Goal: Information Seeking & Learning: Learn about a topic

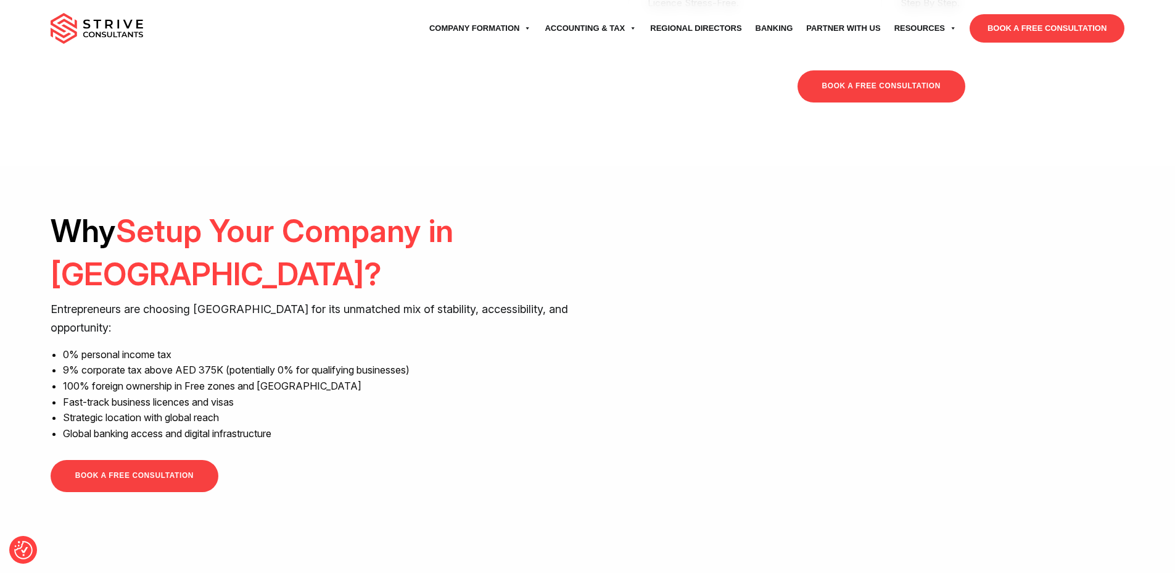
scroll to position [983, 0]
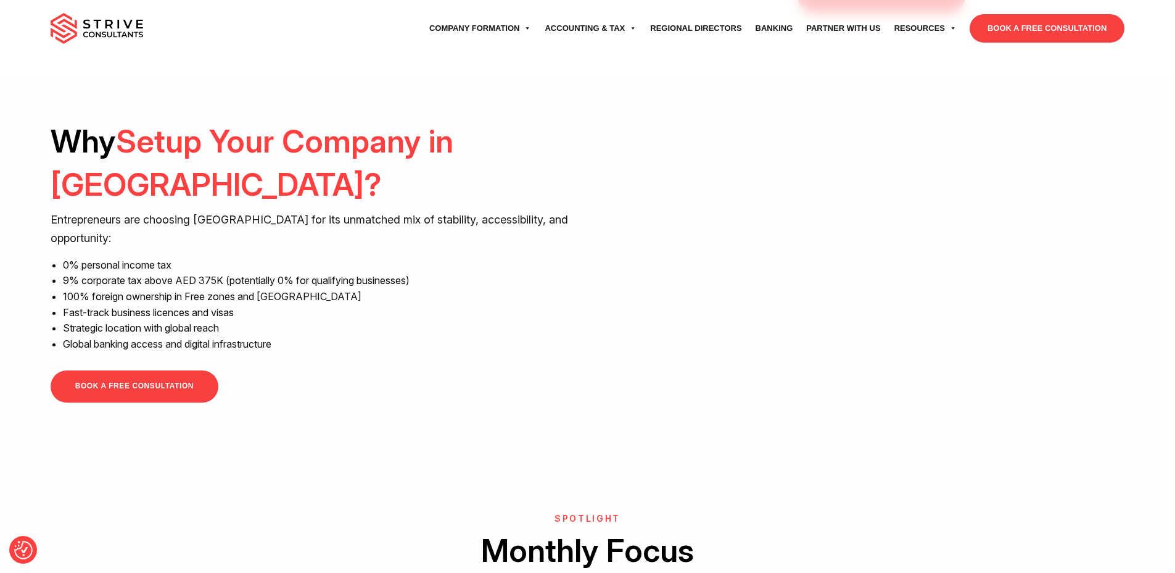
click at [1031, 426] on div "Why Setup Your Company in Dubai? <br />" at bounding box center [861, 273] width 528 height 307
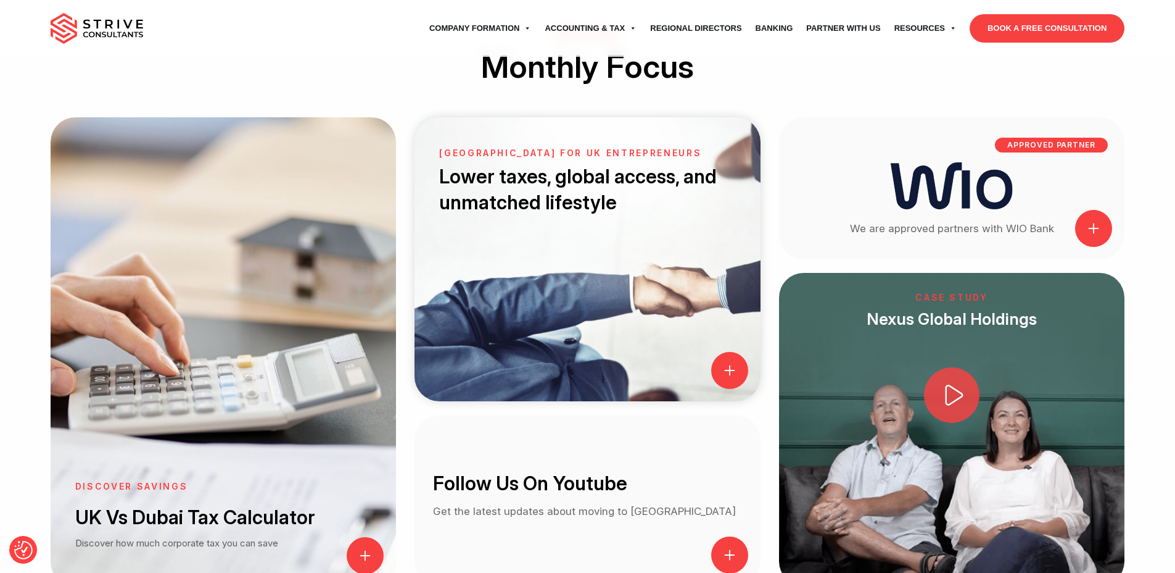
scroll to position [1553, 0]
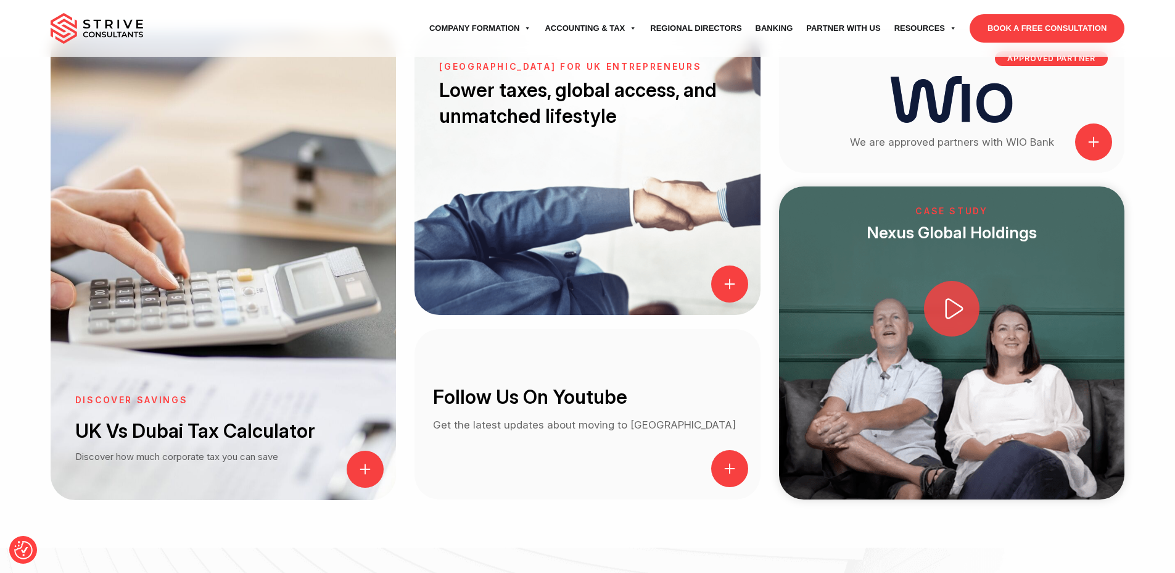
click at [955, 313] on icon at bounding box center [954, 308] width 18 height 21
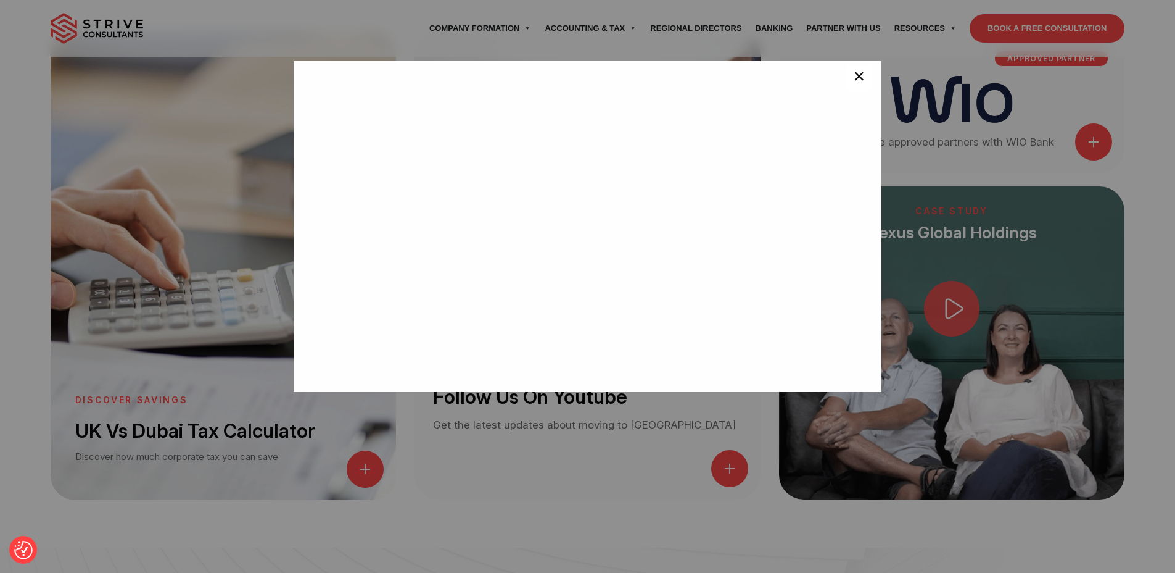
click at [853, 78] on span "×" at bounding box center [859, 78] width 12 height 25
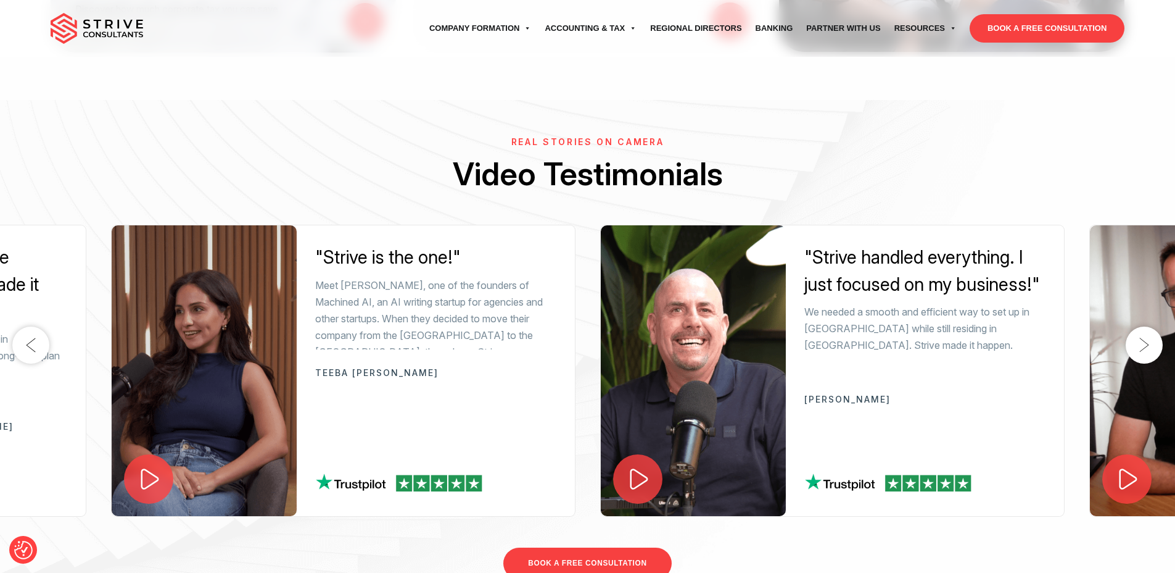
scroll to position [2029, 0]
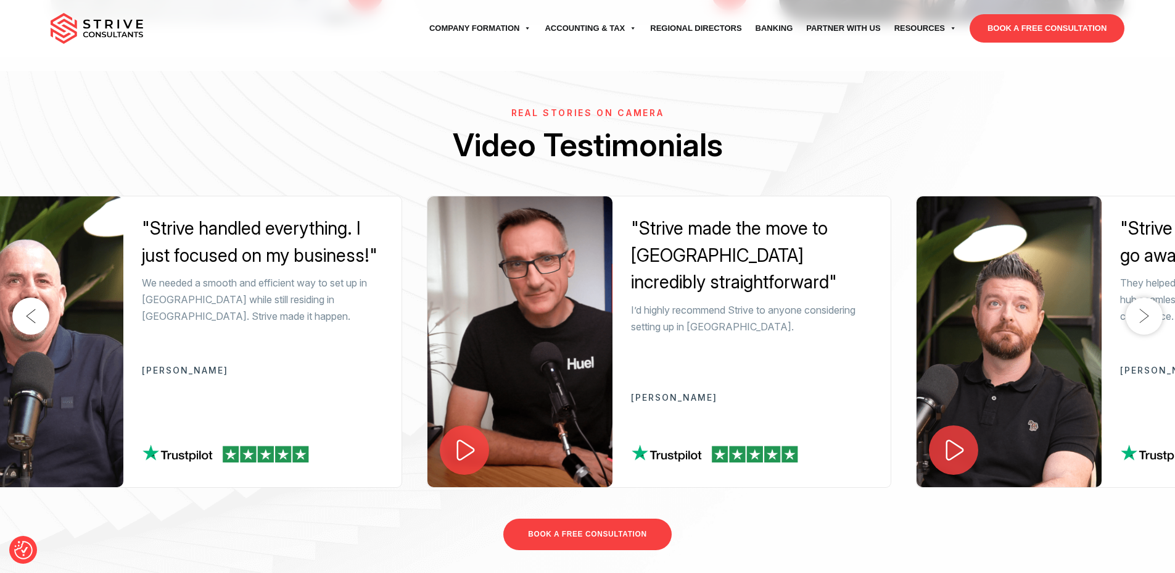
drag, startPoint x: 1006, startPoint y: 287, endPoint x: 344, endPoint y: 380, distance: 669.1
click at [344, 380] on div ""Strive handled everything. I just focused on my business!" We needed a smooth …" at bounding box center [262, 341] width 278 height 290
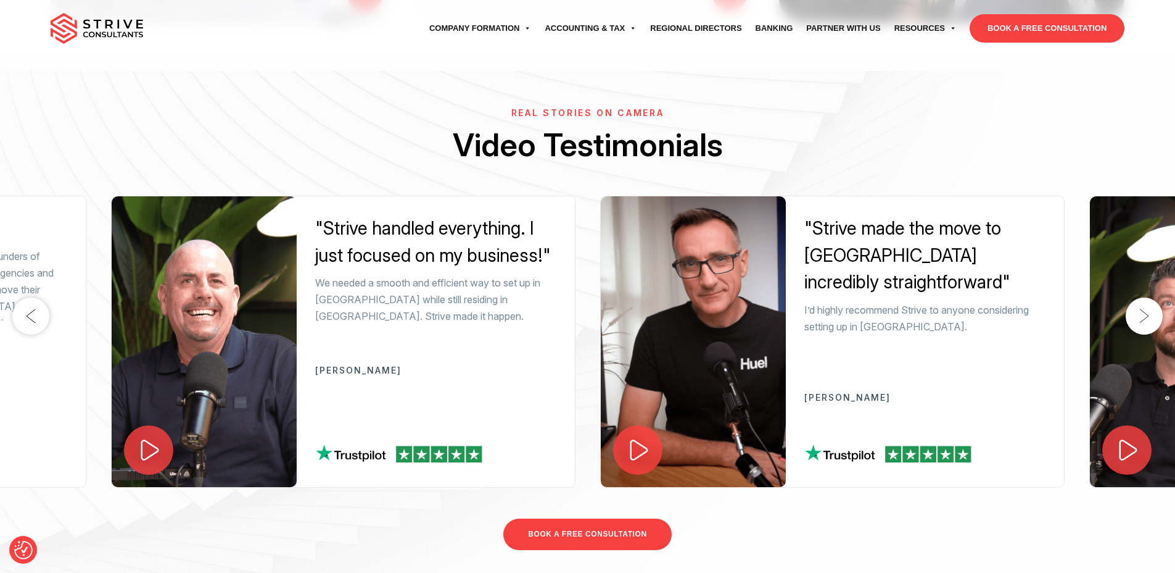
click at [637, 439] on icon at bounding box center [639, 449] width 26 height 26
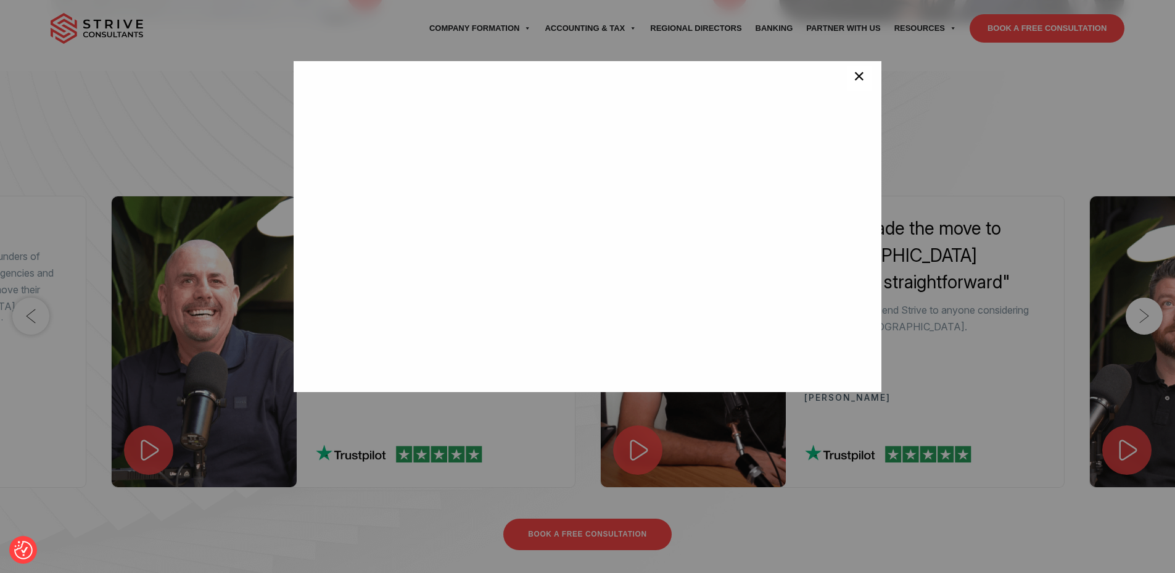
click at [856, 86] on span "×" at bounding box center [859, 78] width 12 height 25
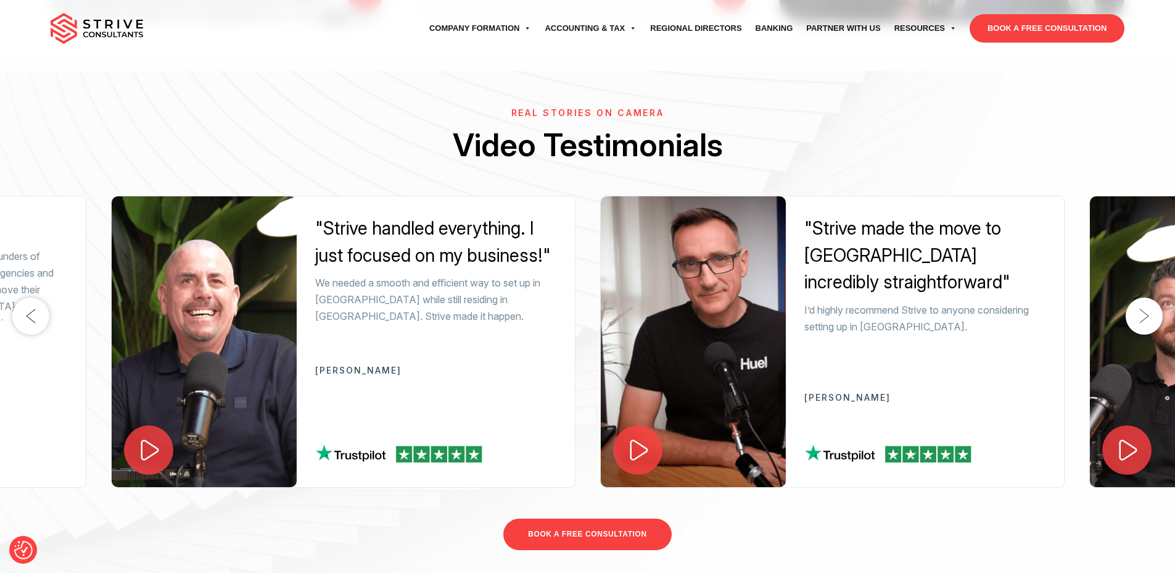
click at [1136, 315] on button "Next" at bounding box center [1144, 315] width 37 height 37
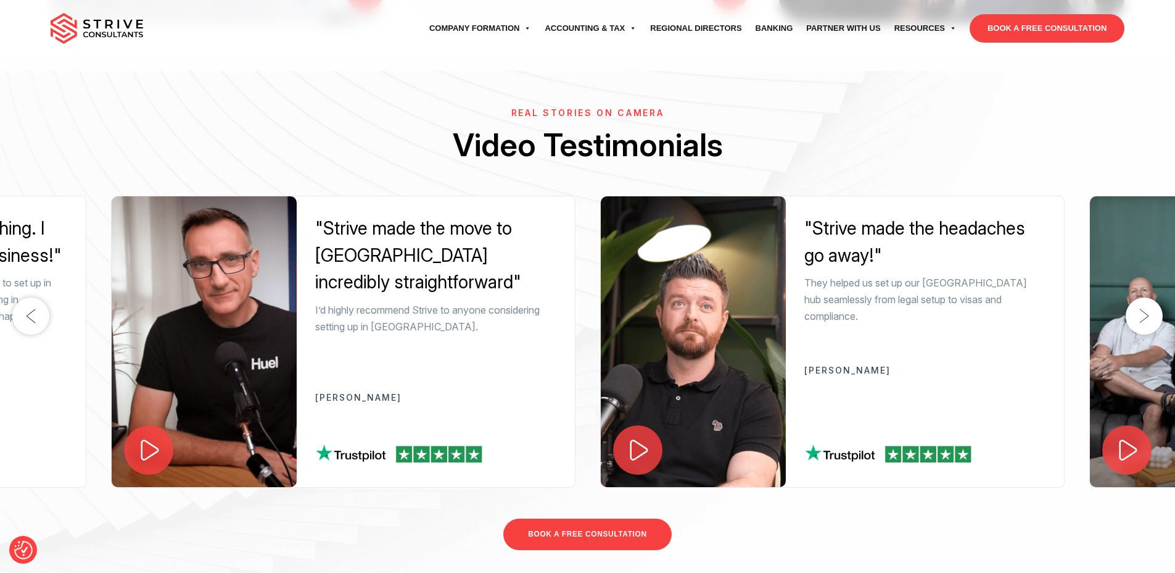
click at [1135, 315] on button "Next" at bounding box center [1144, 315] width 37 height 37
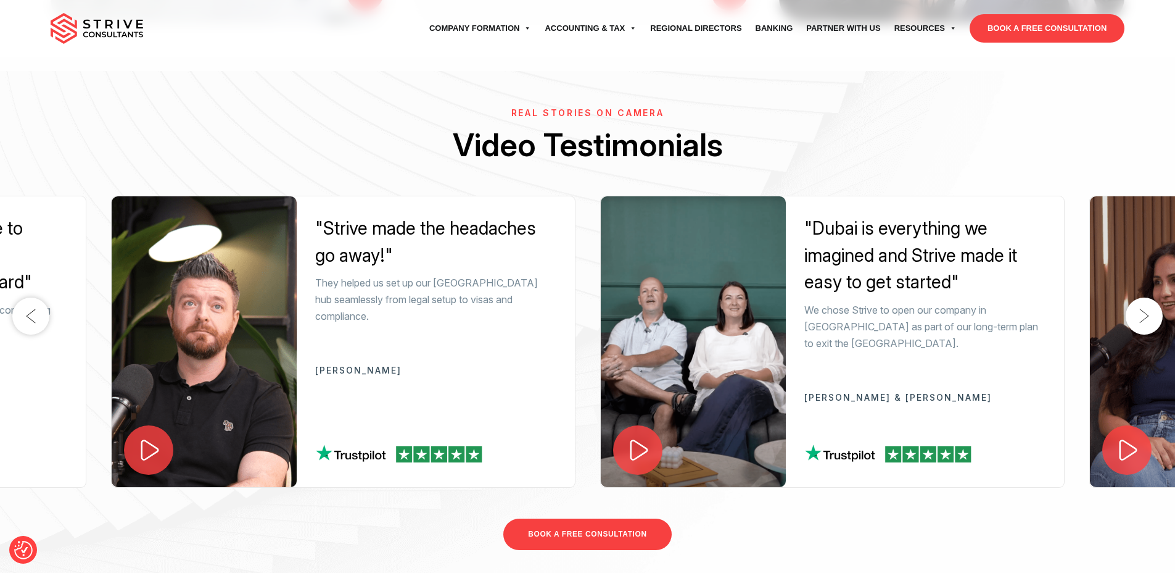
click at [1135, 315] on button "Next" at bounding box center [1144, 315] width 37 height 37
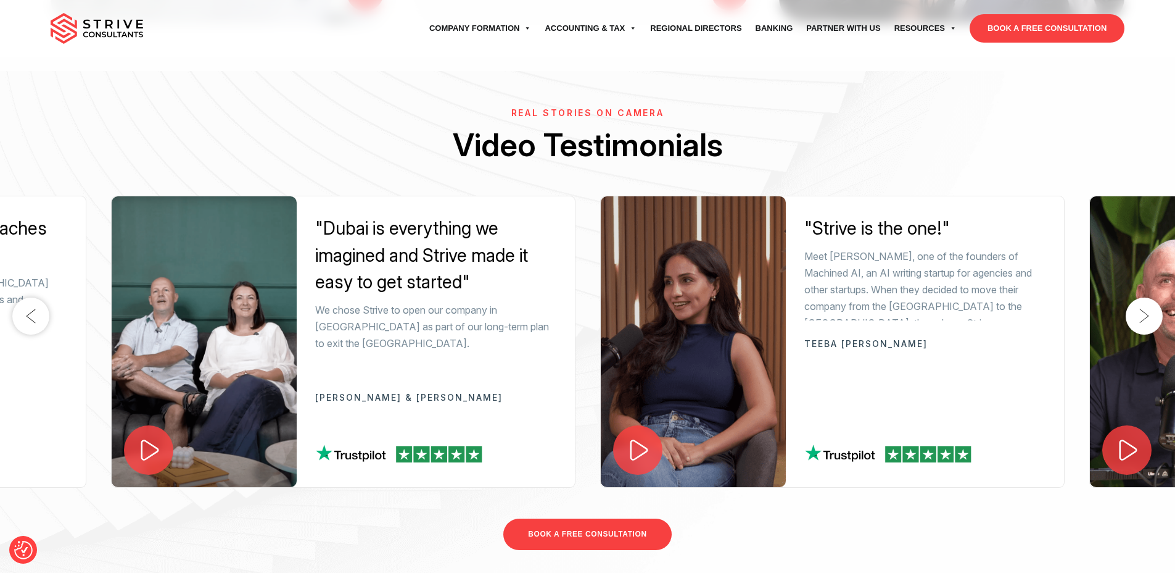
click at [651, 454] on icon at bounding box center [639, 449] width 26 height 26
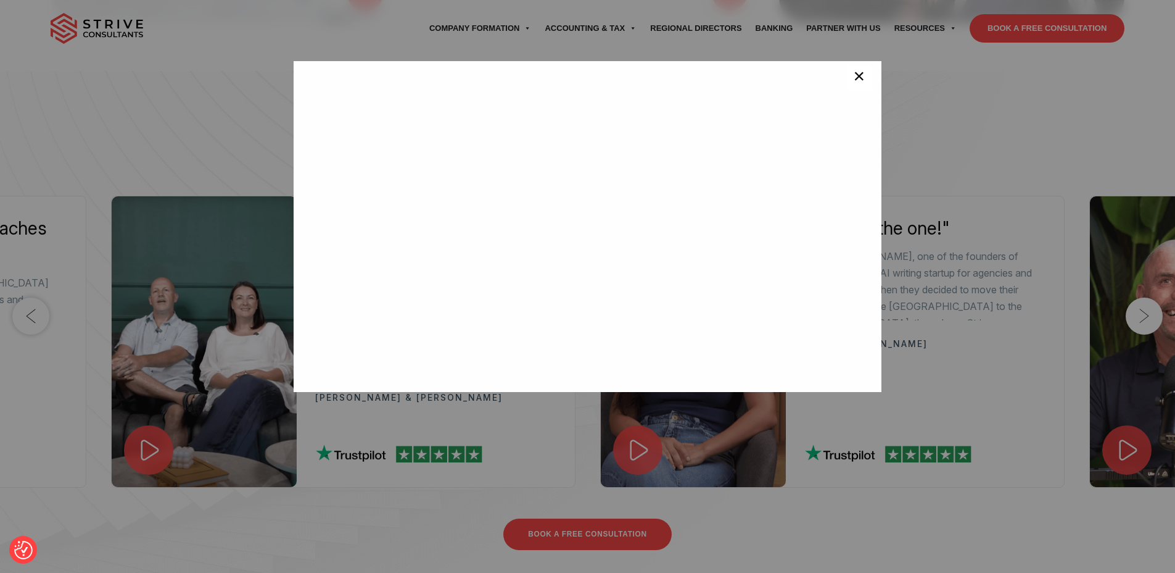
click at [853, 86] on span "×" at bounding box center [859, 78] width 12 height 25
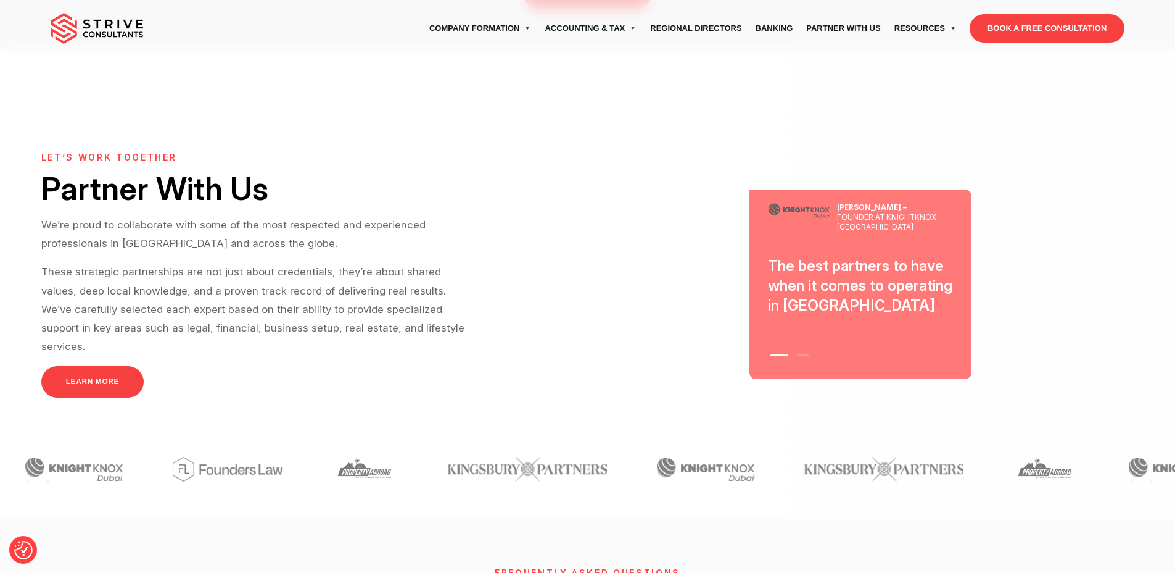
scroll to position [3442, 0]
click at [803, 344] on li "2" at bounding box center [803, 352] width 21 height 16
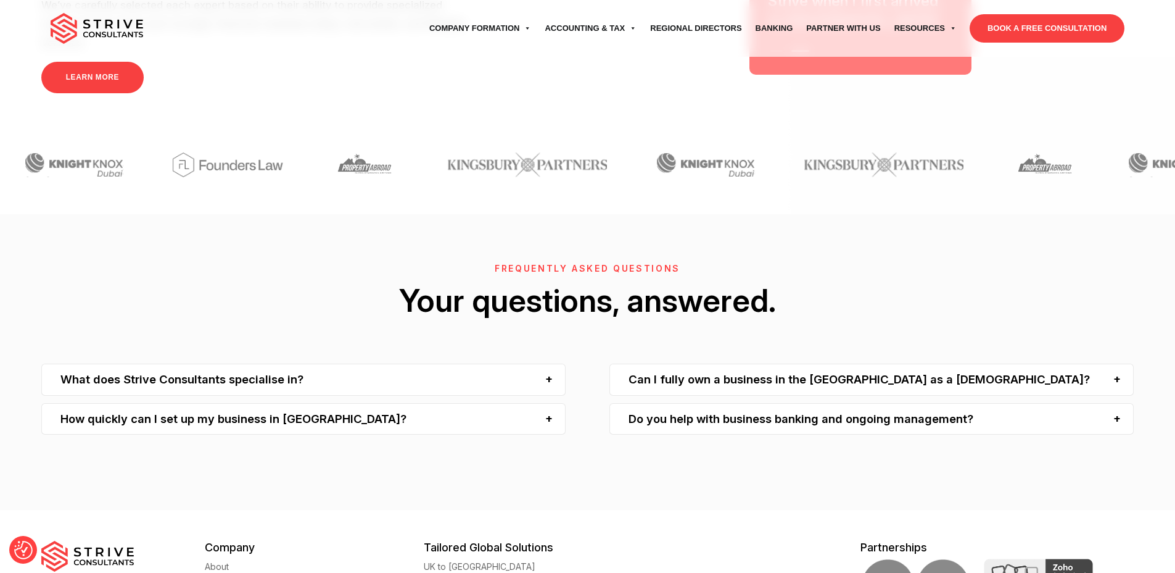
scroll to position [3954, 0]
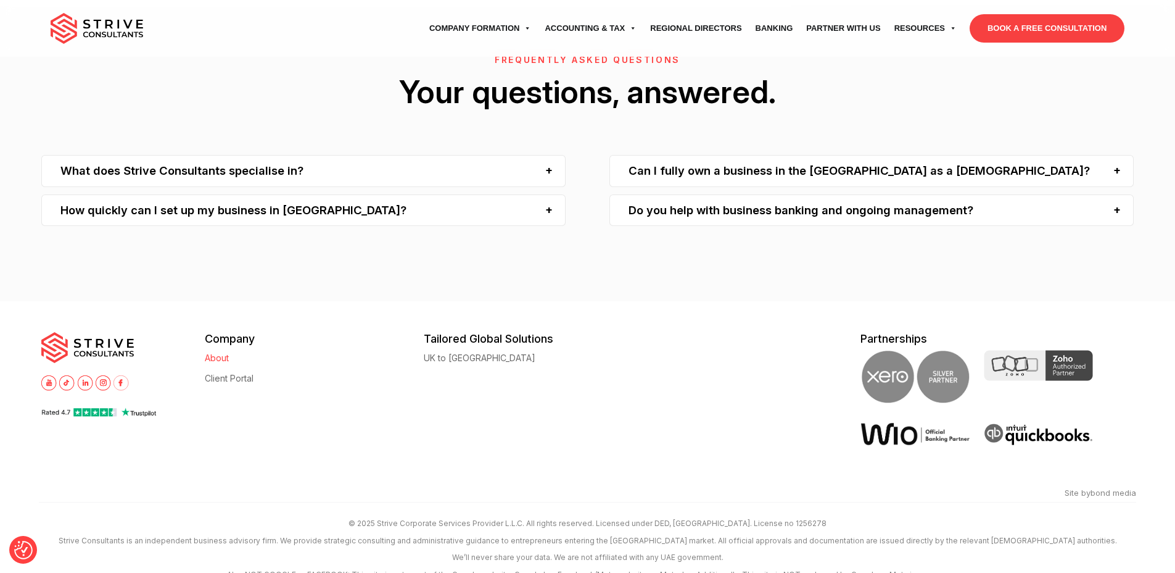
click at [226, 353] on link "About" at bounding box center [217, 357] width 24 height 9
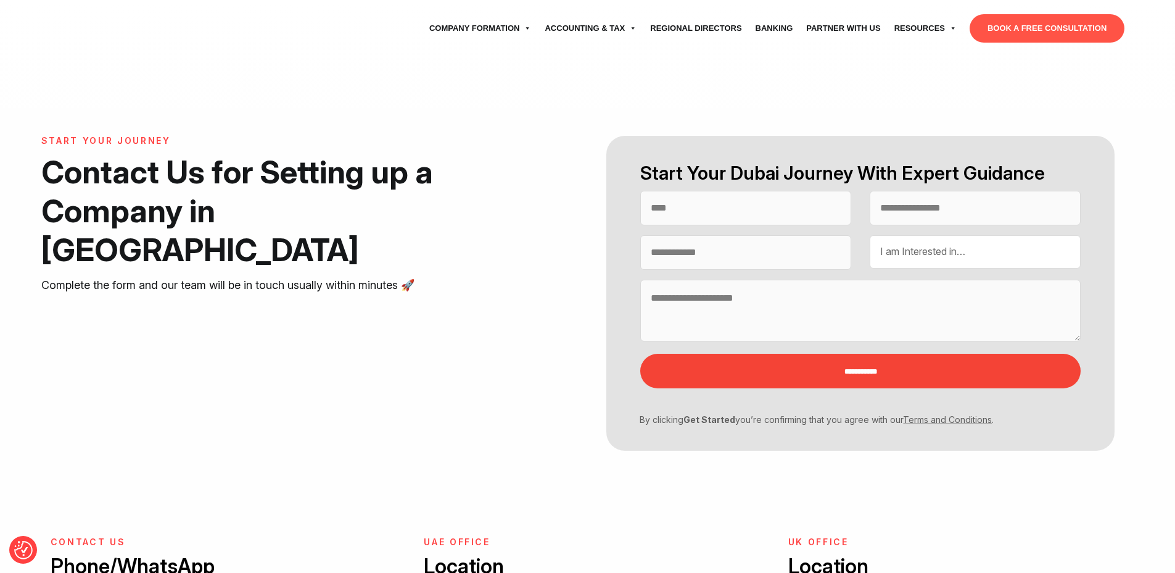
select select "Contact form"
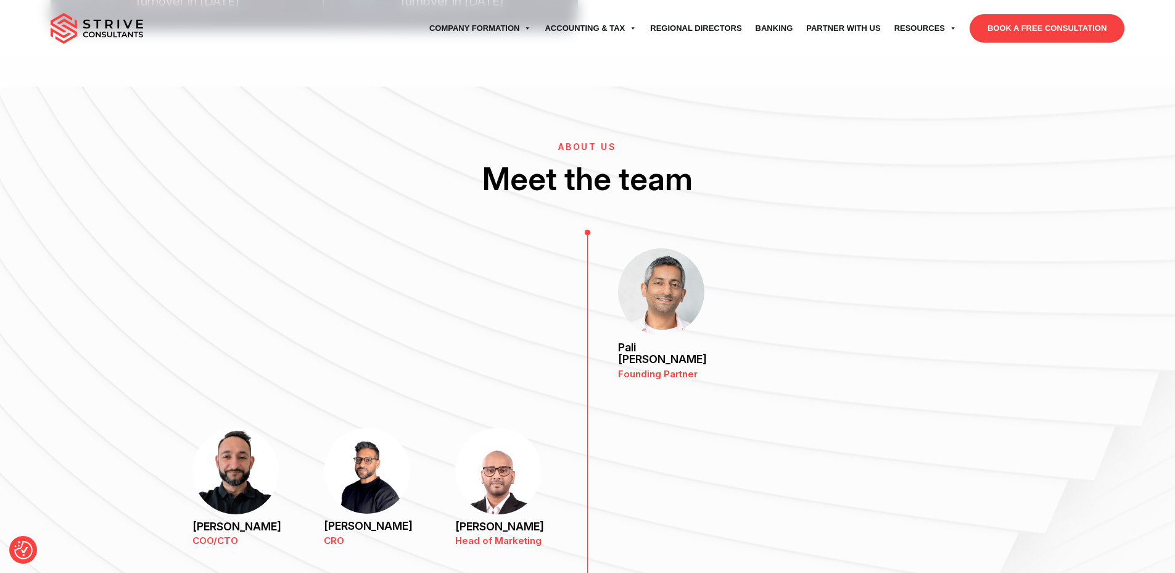
scroll to position [790, 0]
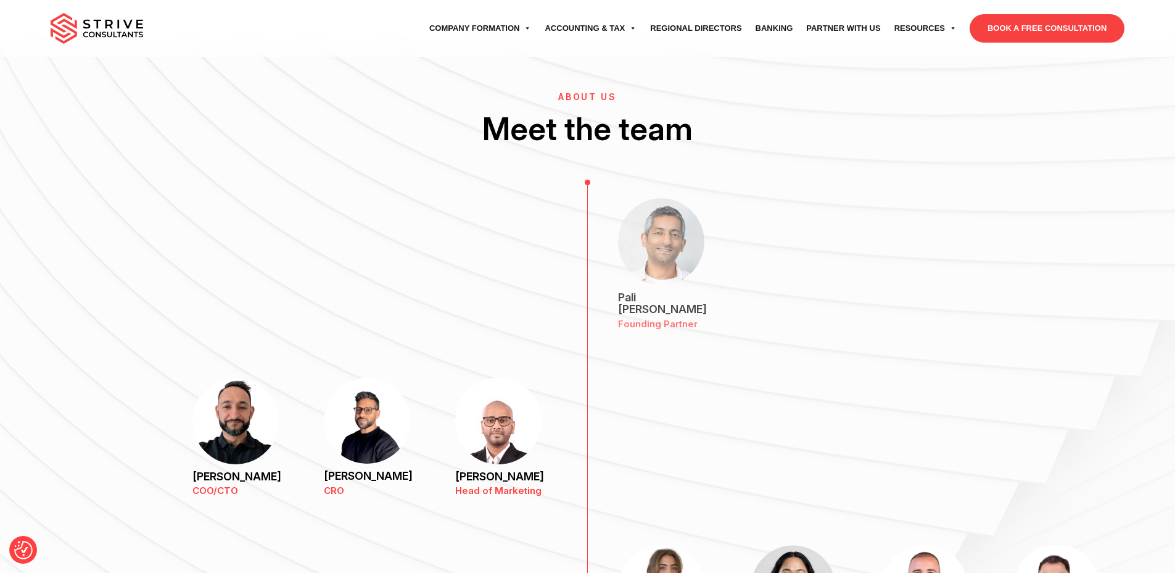
click at [659, 238] on img at bounding box center [661, 241] width 86 height 87
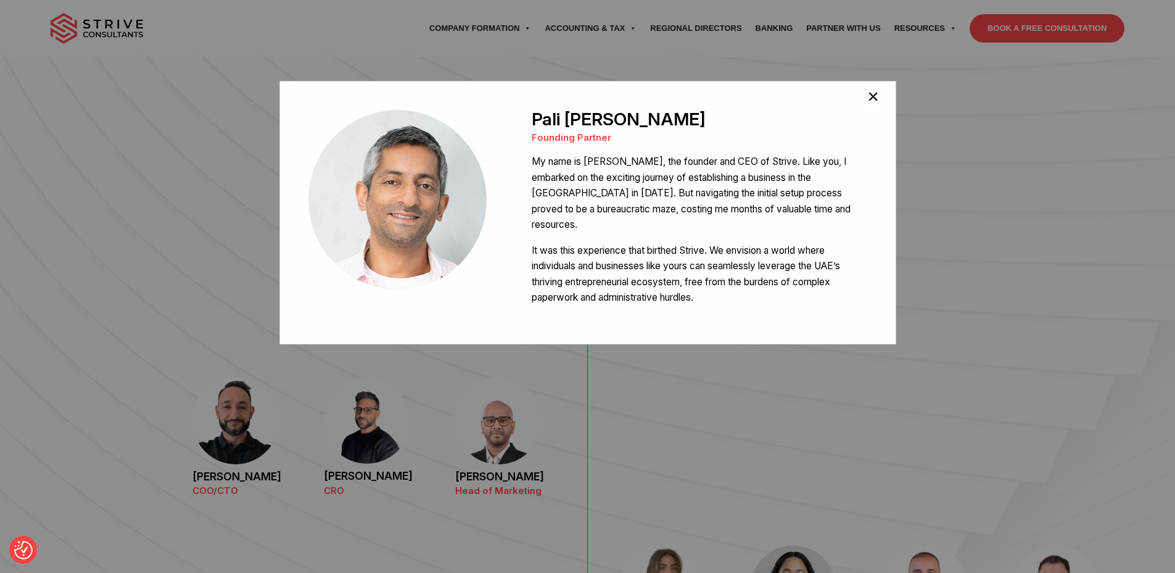
click at [877, 101] on button "×" at bounding box center [873, 98] width 25 height 25
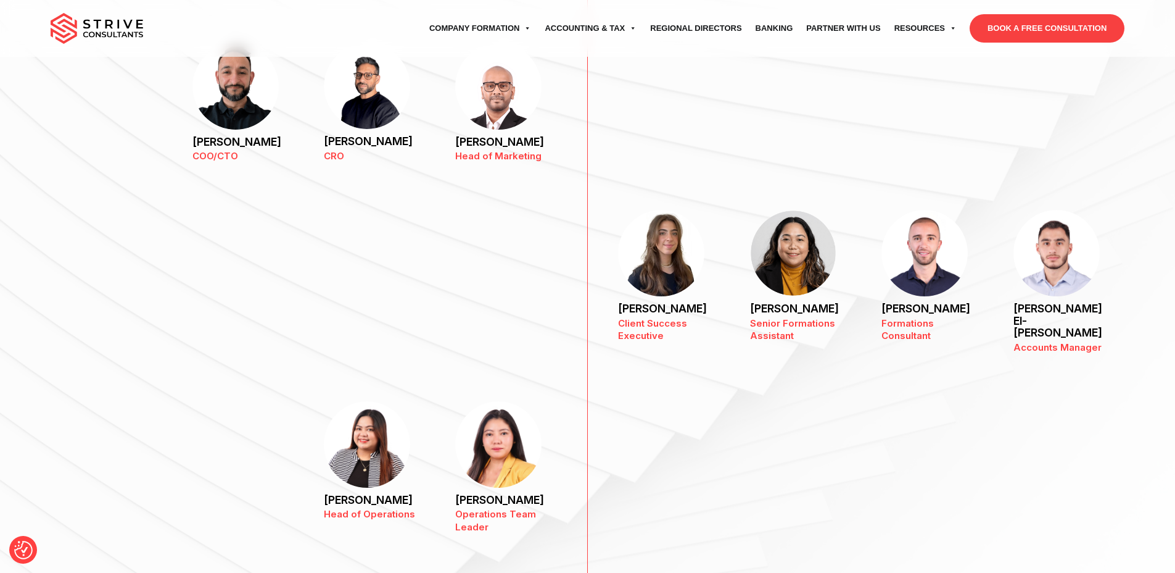
scroll to position [1131, 0]
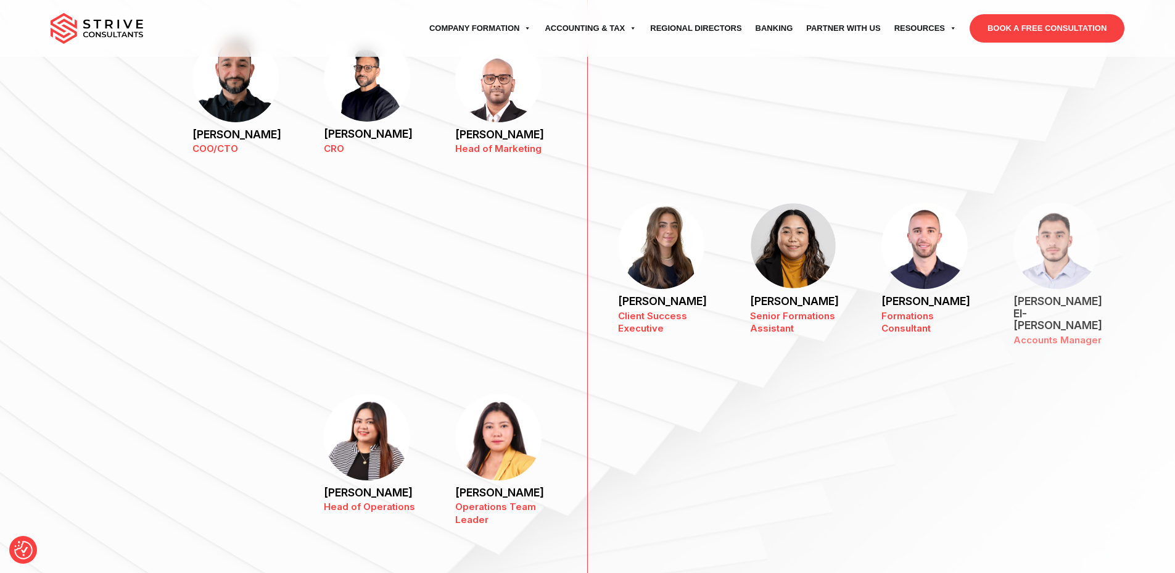
click at [1030, 205] on img at bounding box center [1057, 245] width 86 height 86
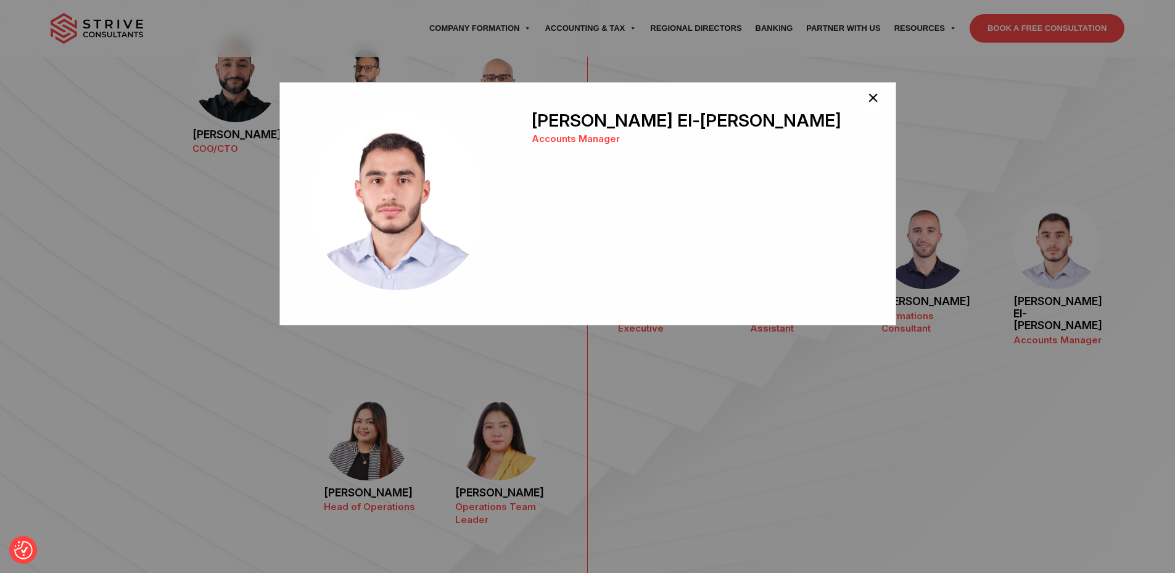
click at [872, 101] on span "×" at bounding box center [873, 100] width 12 height 25
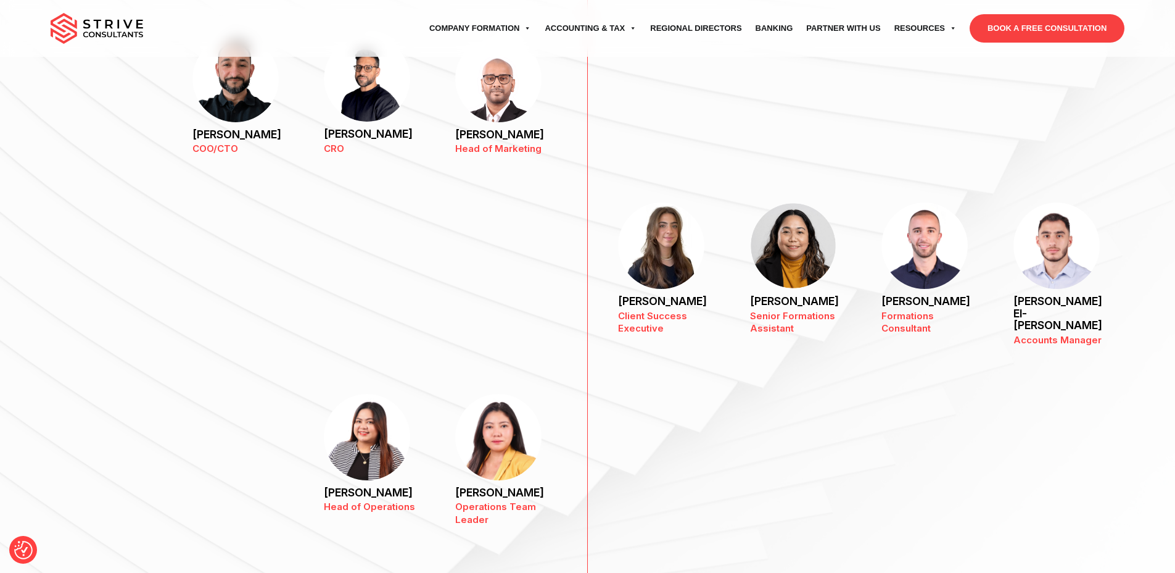
click at [925, 206] on img at bounding box center [925, 245] width 86 height 86
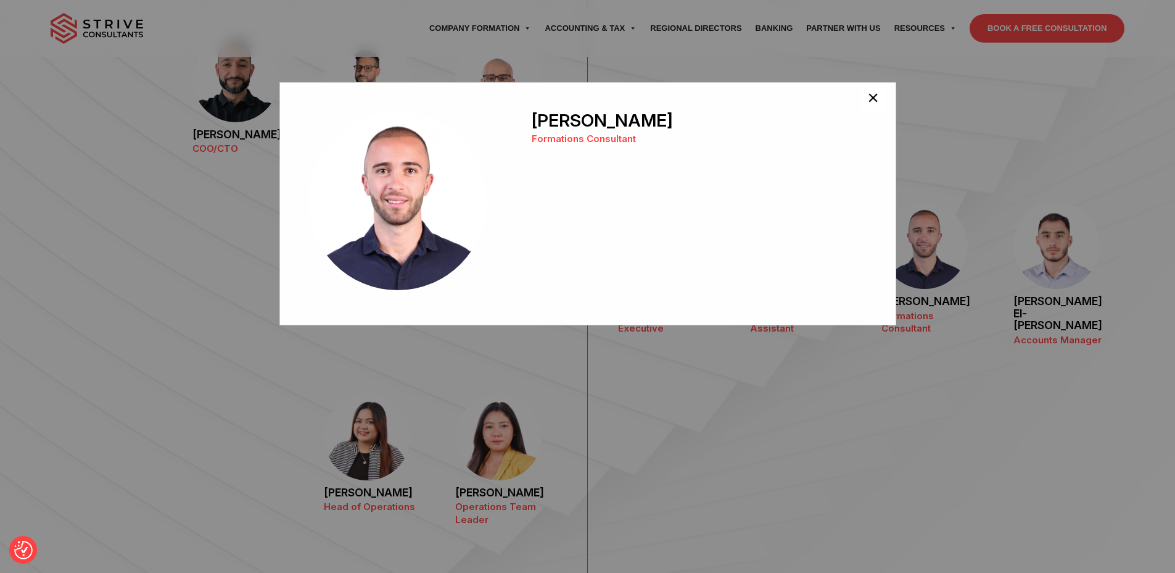
click at [861, 102] on button "×" at bounding box center [873, 100] width 25 height 25
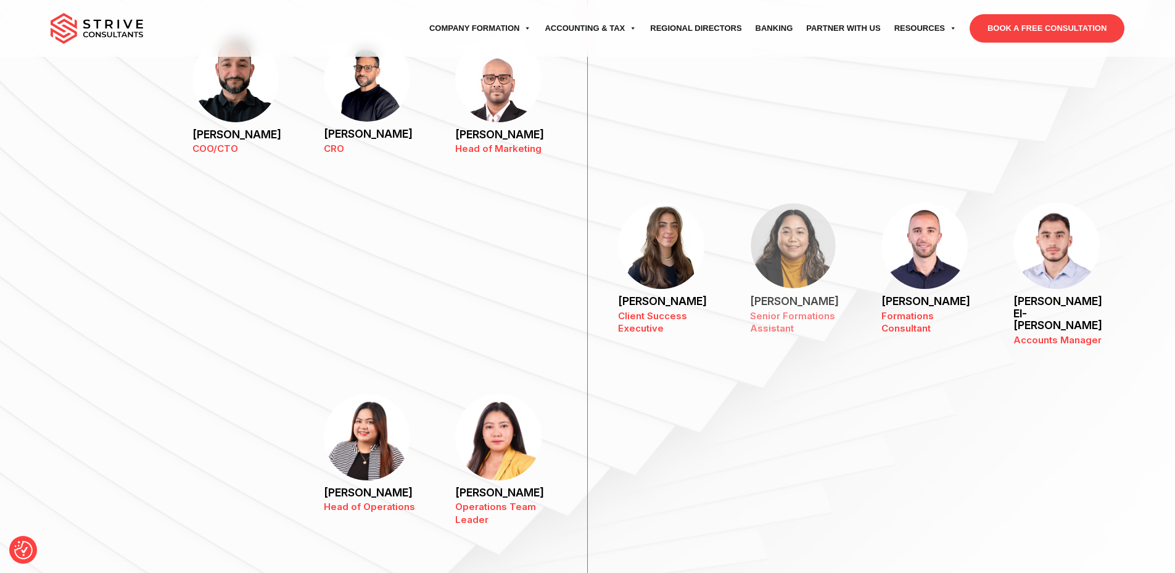
click at [784, 204] on img at bounding box center [793, 245] width 86 height 86
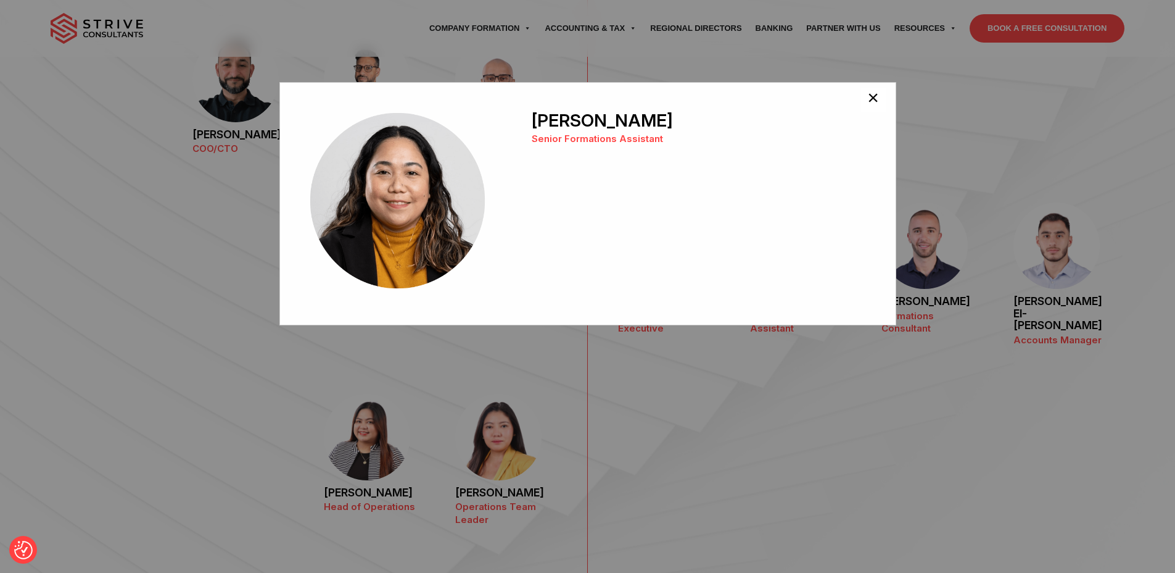
click at [873, 94] on span "×" at bounding box center [873, 100] width 12 height 25
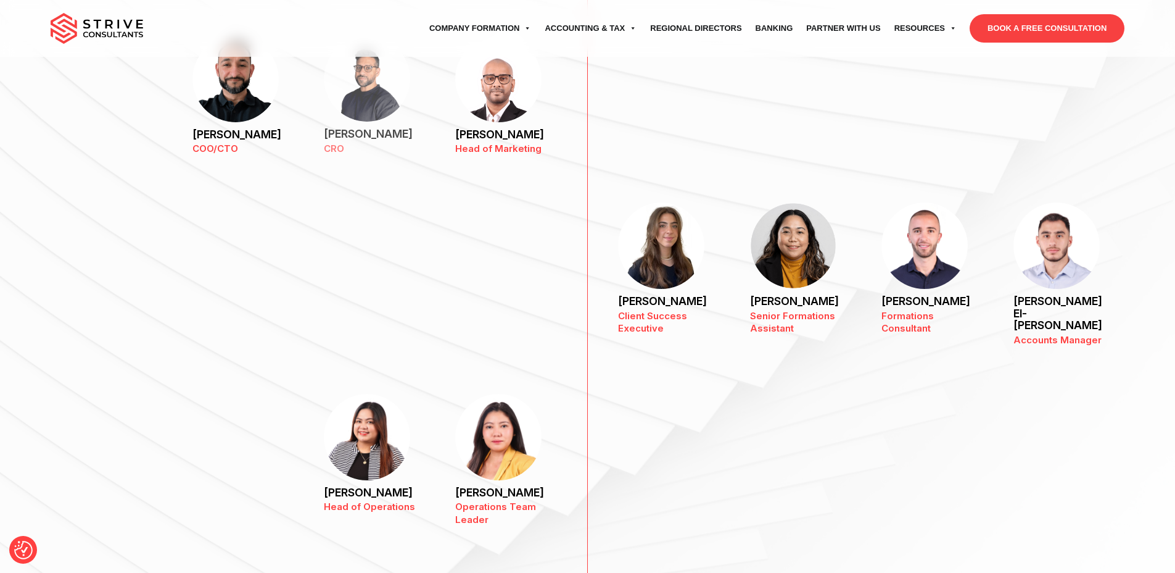
click at [362, 91] on img at bounding box center [367, 79] width 86 height 86
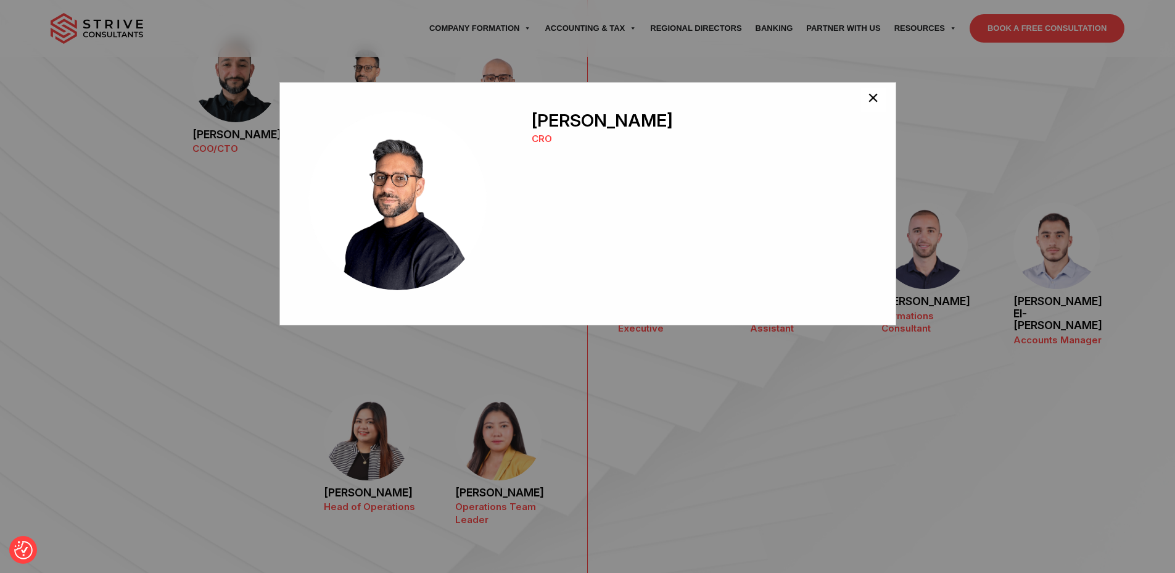
click at [869, 94] on span "×" at bounding box center [873, 100] width 12 height 25
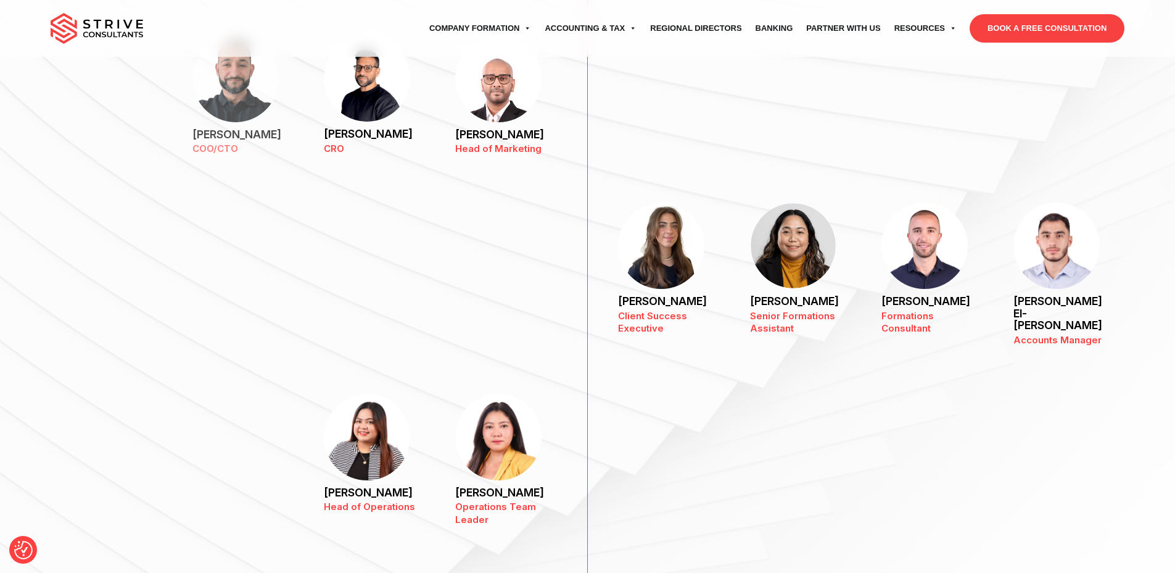
click at [212, 88] on img at bounding box center [235, 79] width 86 height 86
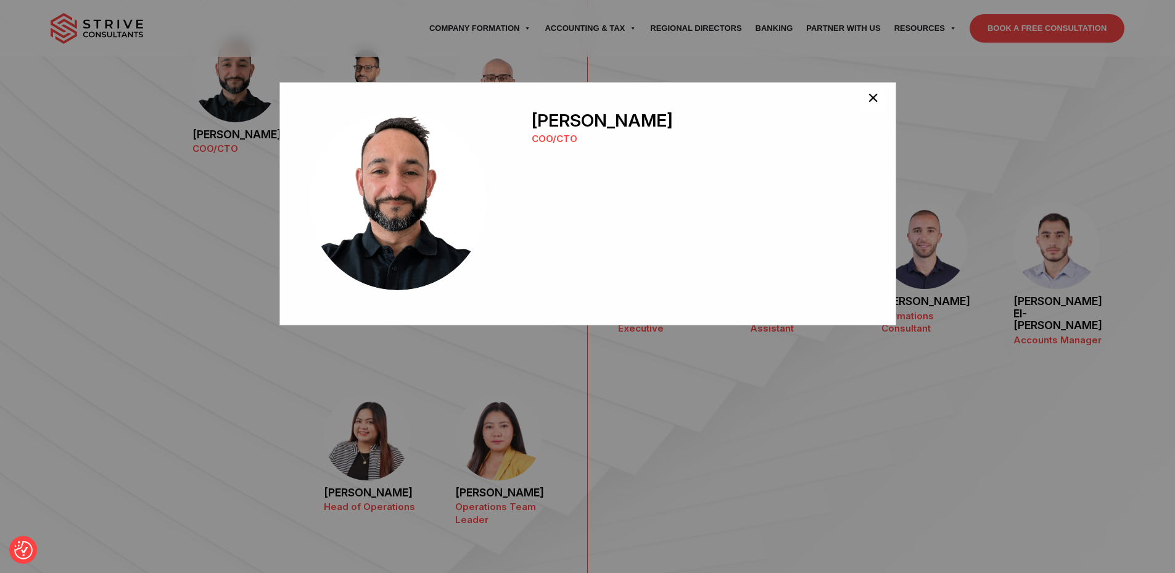
click at [878, 98] on button "×" at bounding box center [873, 100] width 25 height 25
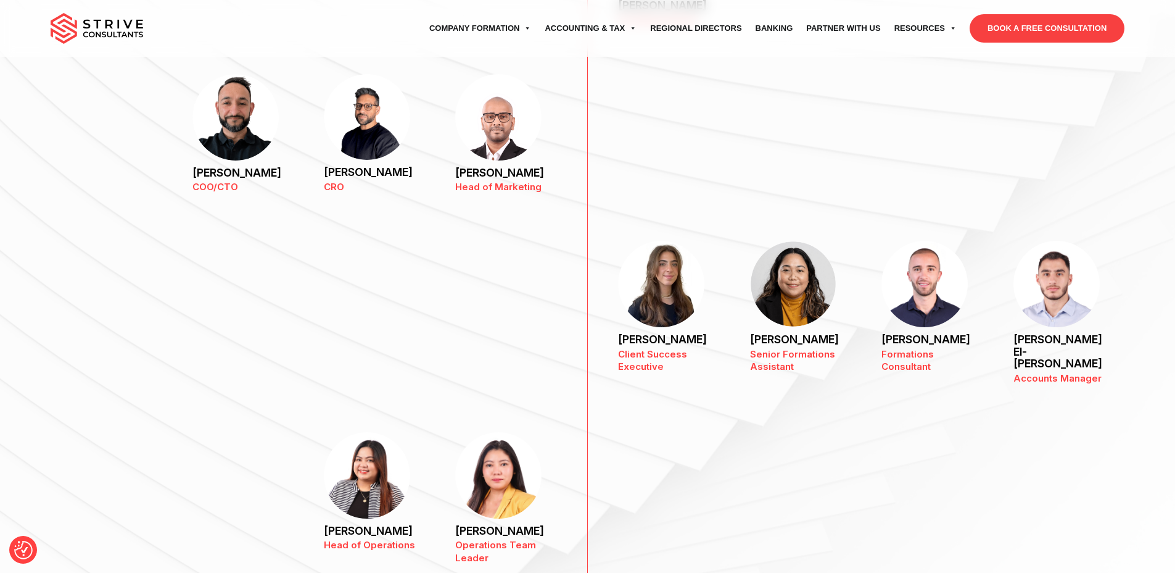
scroll to position [968, 0]
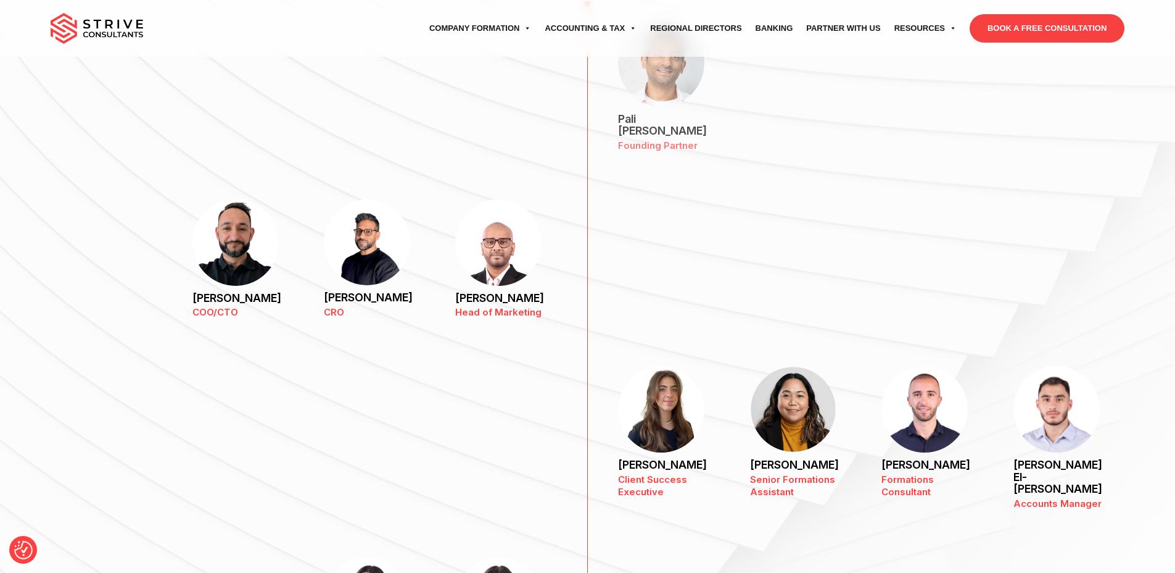
click at [654, 93] on img at bounding box center [661, 63] width 86 height 87
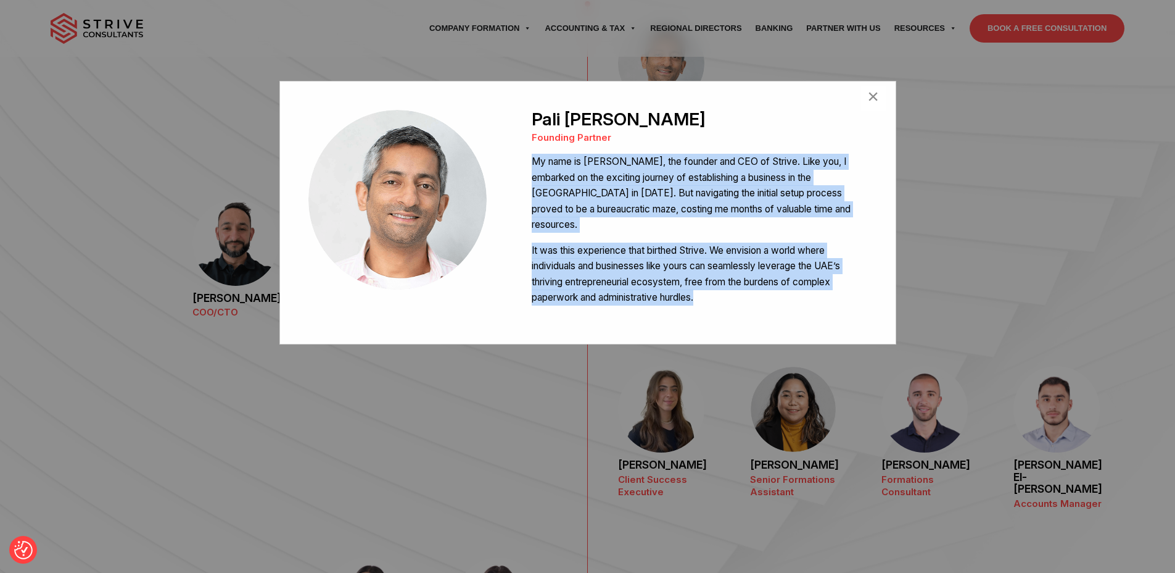
drag, startPoint x: 529, startPoint y: 160, endPoint x: 738, endPoint y: 287, distance: 244.7
click at [738, 287] on div "My name is Pali Banwait, the founder and CEO of Strive. Like you, I embarked on…" at bounding box center [700, 230] width 336 height 152
click at [871, 94] on span "×" at bounding box center [873, 98] width 12 height 25
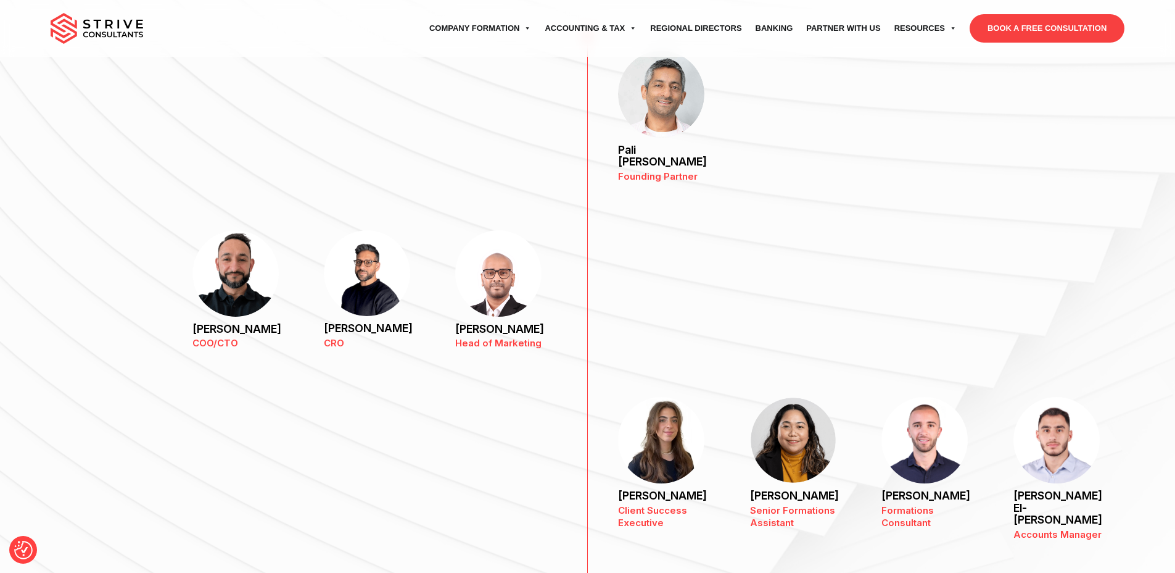
scroll to position [935, 0]
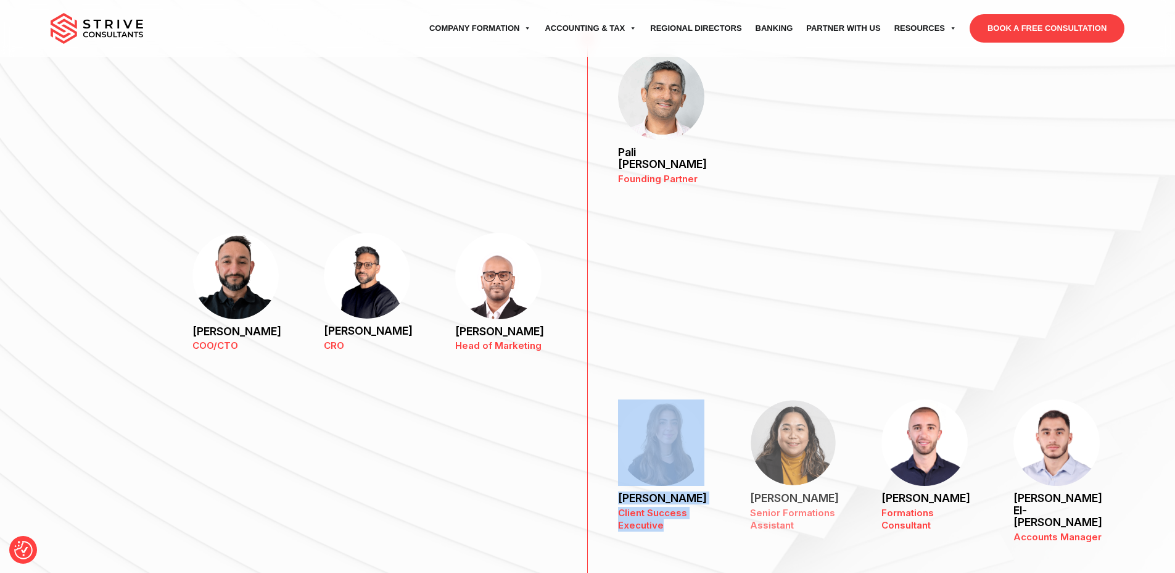
drag, startPoint x: 922, startPoint y: 363, endPoint x: 777, endPoint y: 448, distance: 168.1
click at [777, 448] on div "Pali Banwait Founding Partner Raj Karwal COO/CTO Dipesh Virji CRO Akram Khan He…" at bounding box center [588, 480] width 1075 height 891
click at [785, 325] on div "Raj Karwal COO/CTO Dipesh Virji CRO Akram Khan Head of Marketing" at bounding box center [588, 297] width 1075 height 167
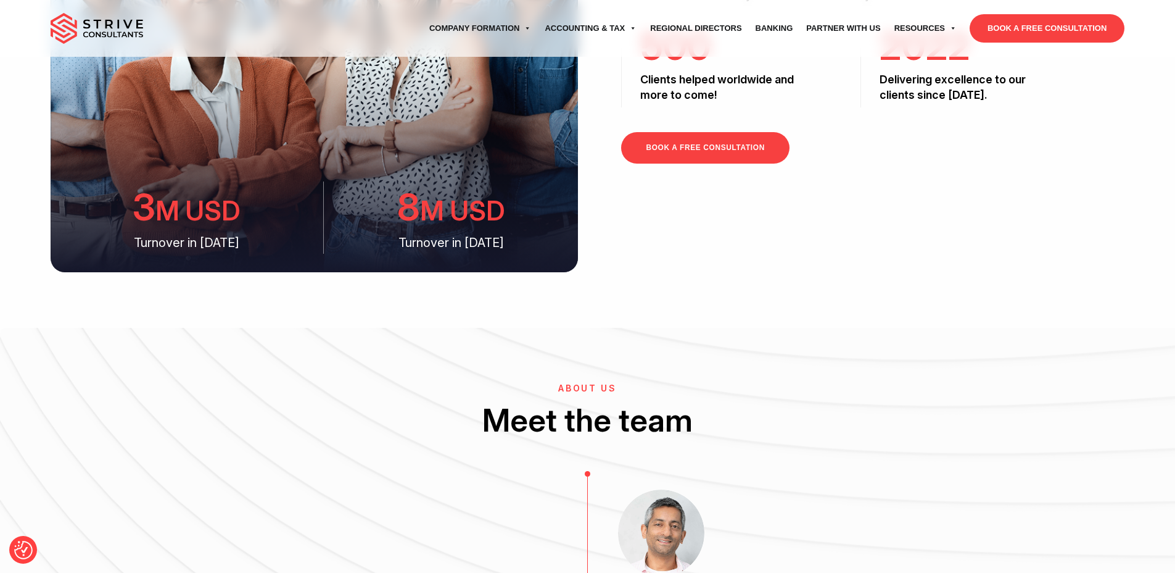
scroll to position [0, 0]
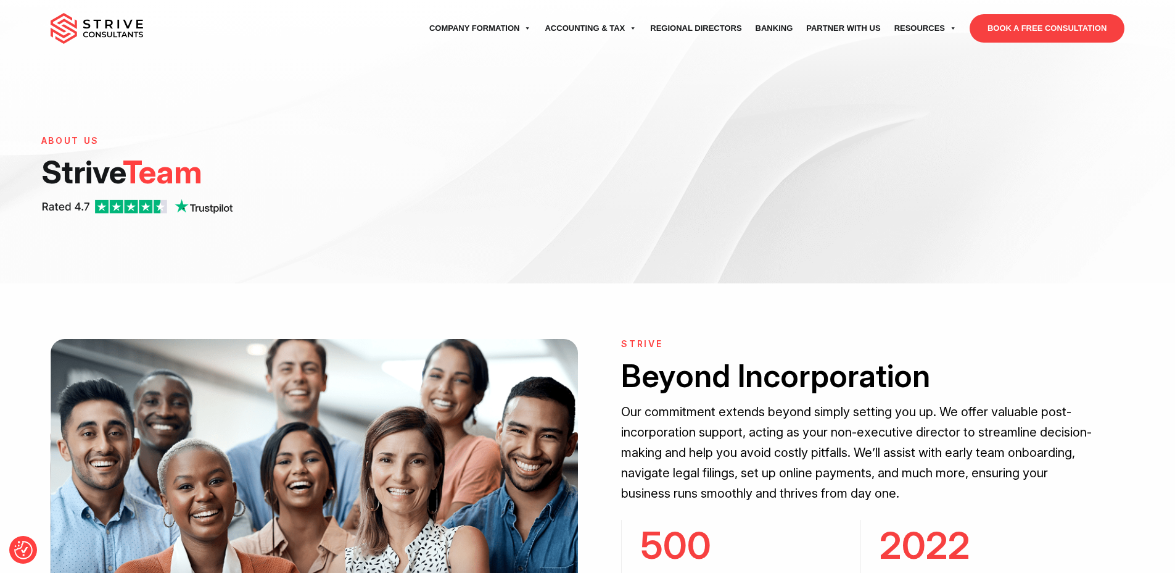
click at [112, 26] on img at bounding box center [97, 28] width 93 height 31
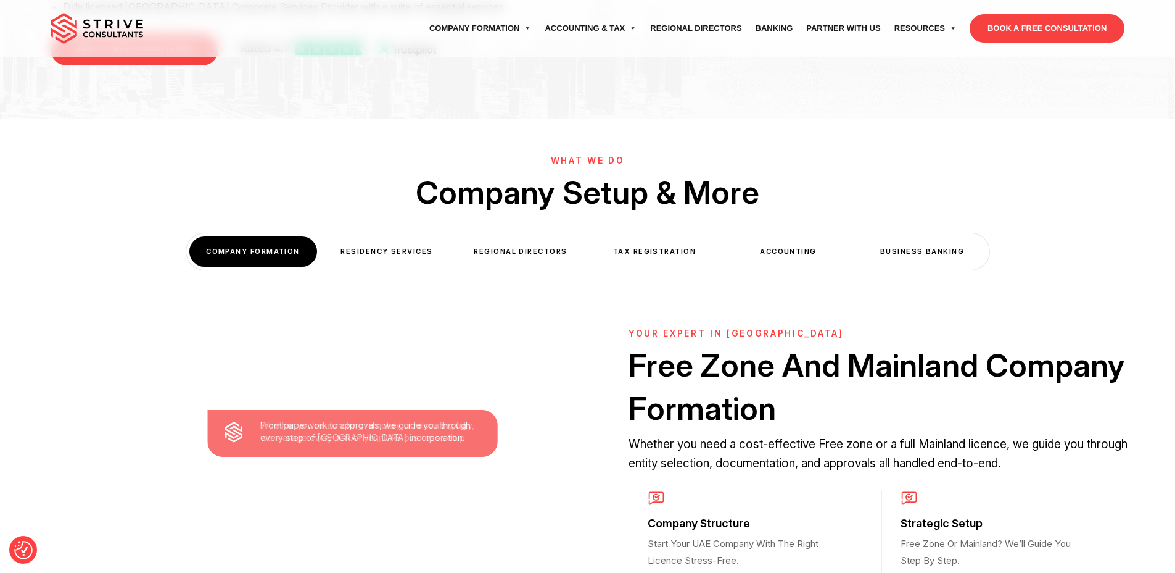
scroll to position [353, 0]
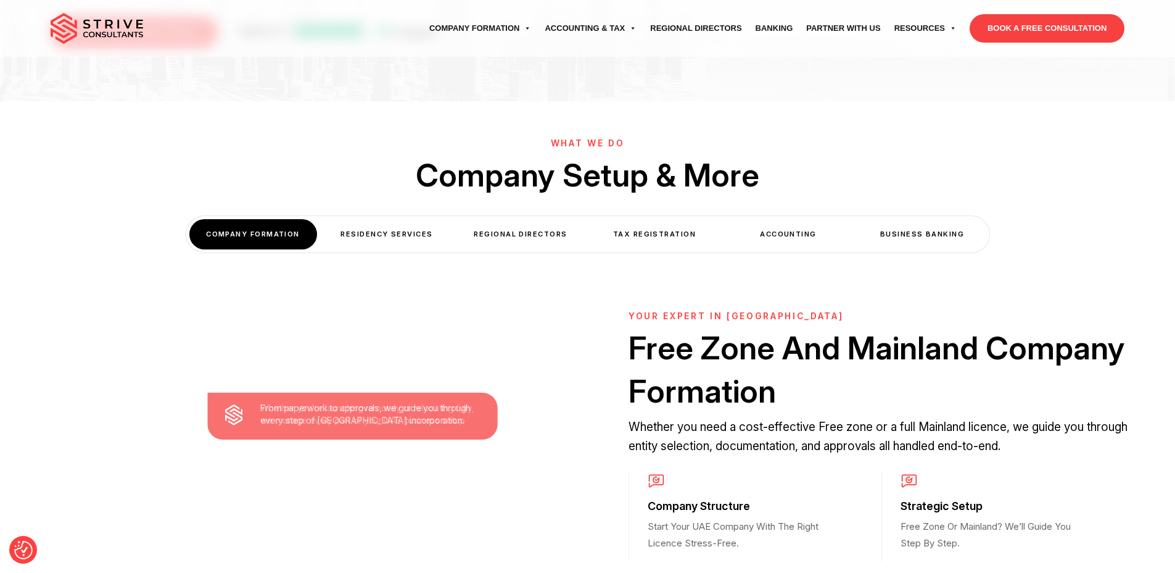
click at [399, 237] on div "Residency Services" at bounding box center [387, 234] width 128 height 30
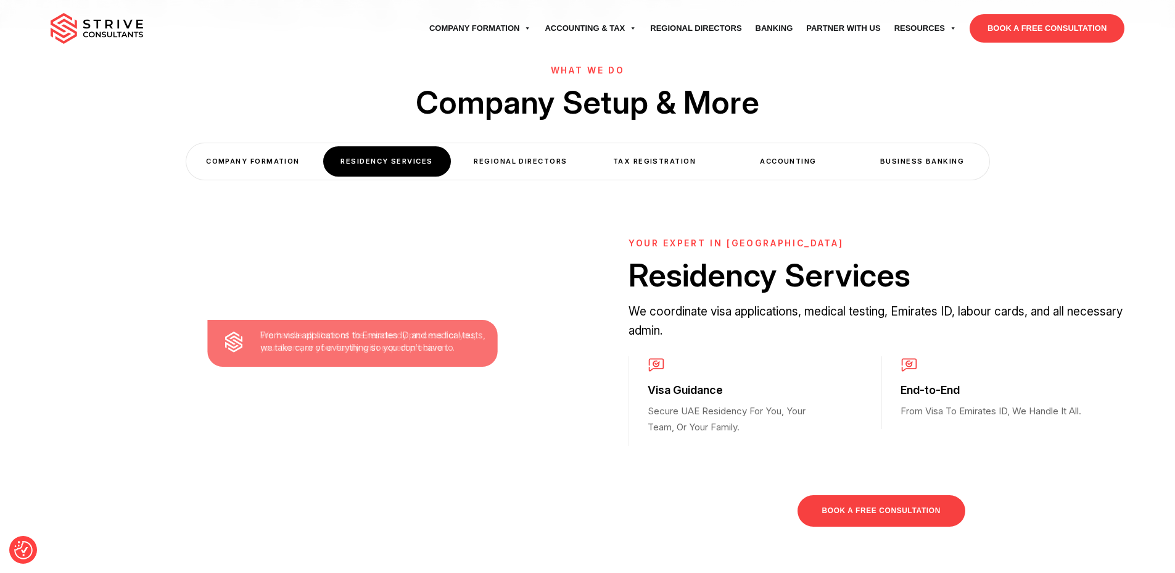
scroll to position [461, 0]
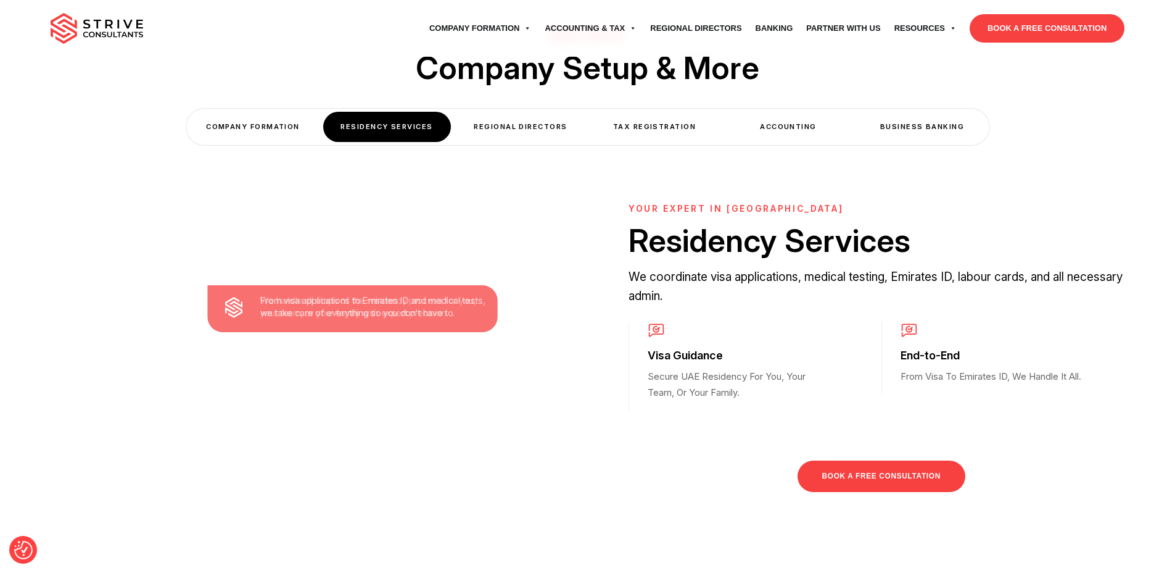
click at [537, 123] on div "Regional Directors" at bounding box center [521, 127] width 128 height 30
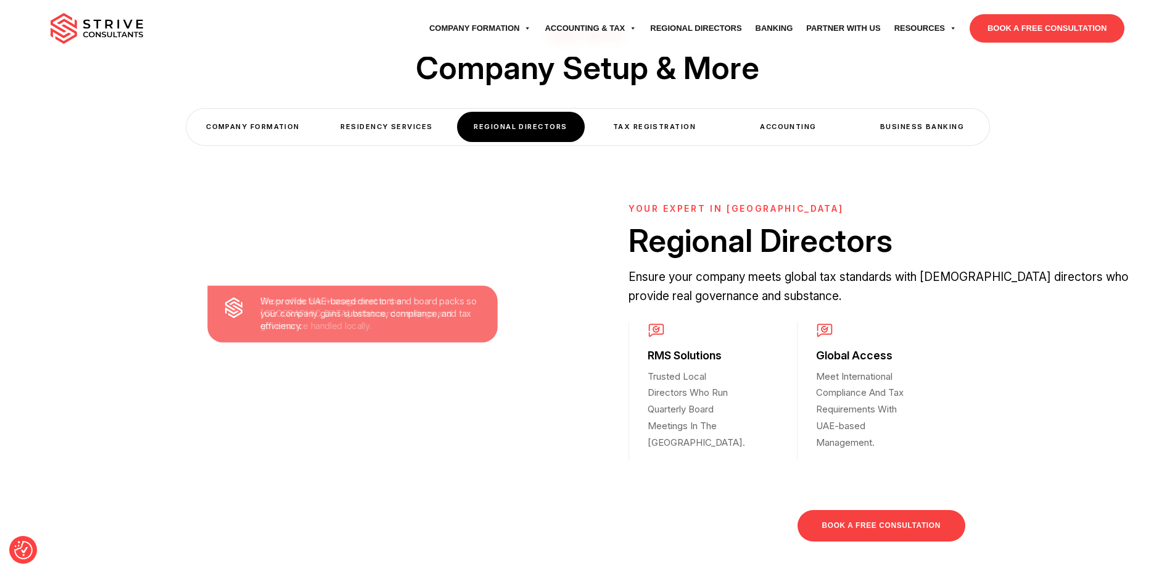
click at [625, 123] on div "Tax Registration" at bounding box center [655, 127] width 128 height 30
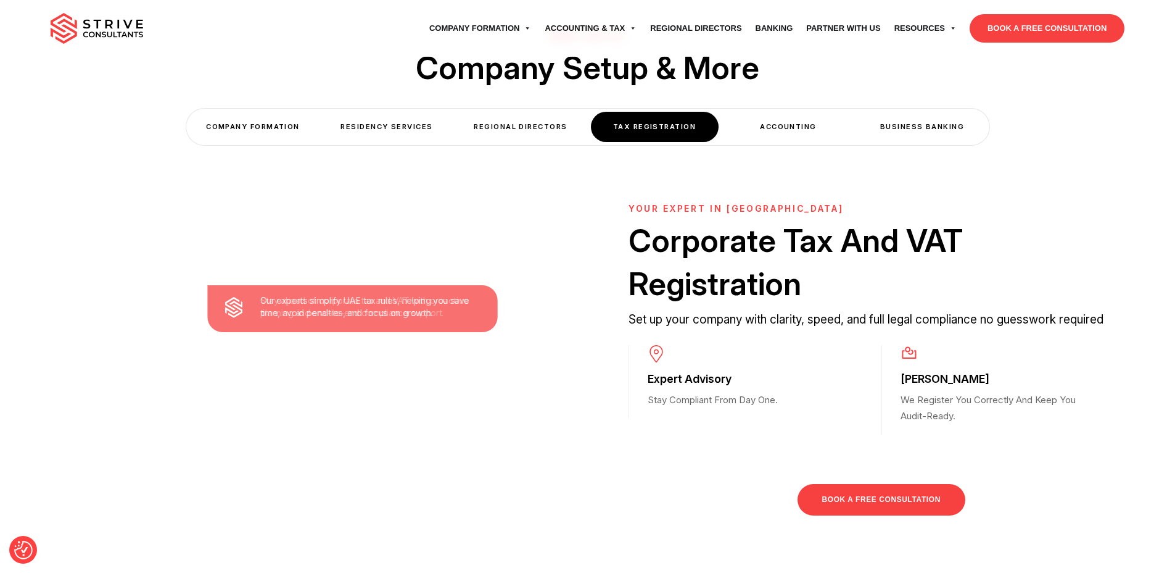
click at [779, 122] on div "Accounting" at bounding box center [789, 127] width 128 height 30
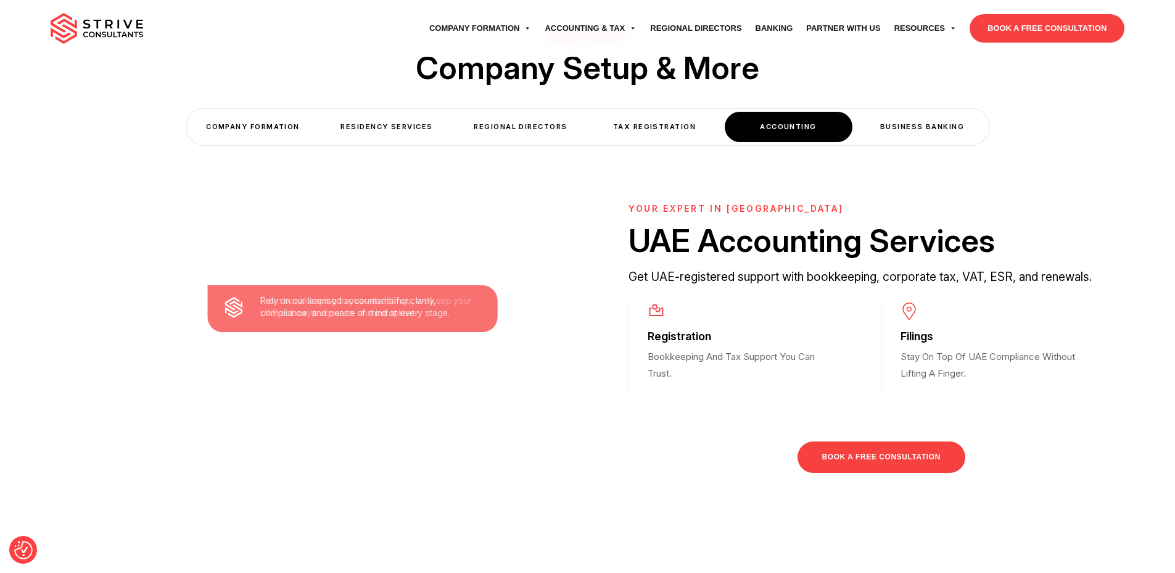
click at [916, 121] on div "Business Banking" at bounding box center [923, 127] width 128 height 30
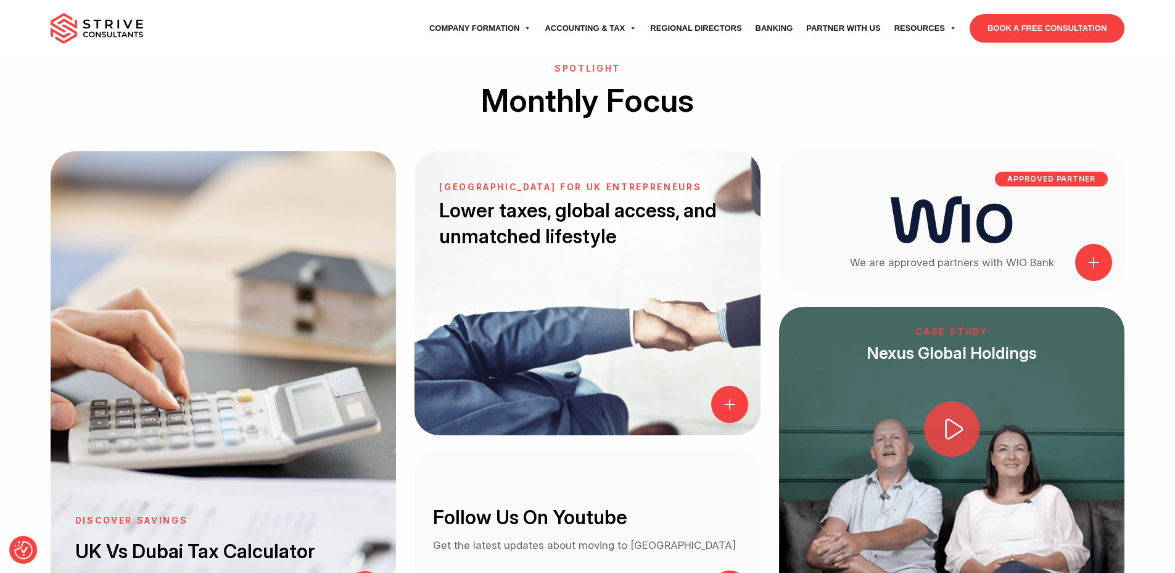
scroll to position [1437, 0]
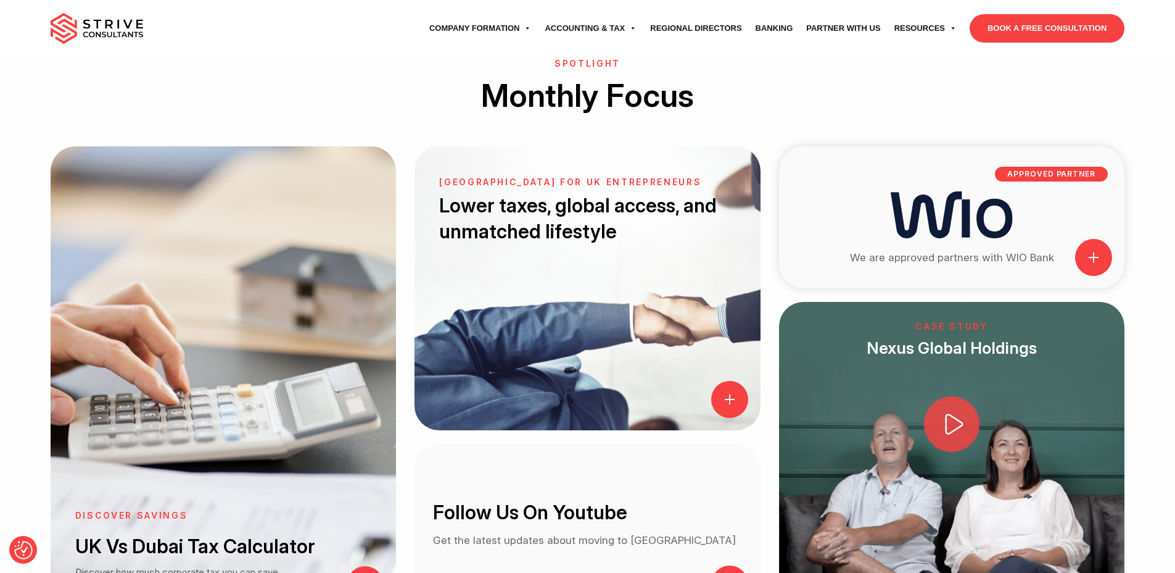
click at [1094, 254] on span at bounding box center [1093, 257] width 37 height 37
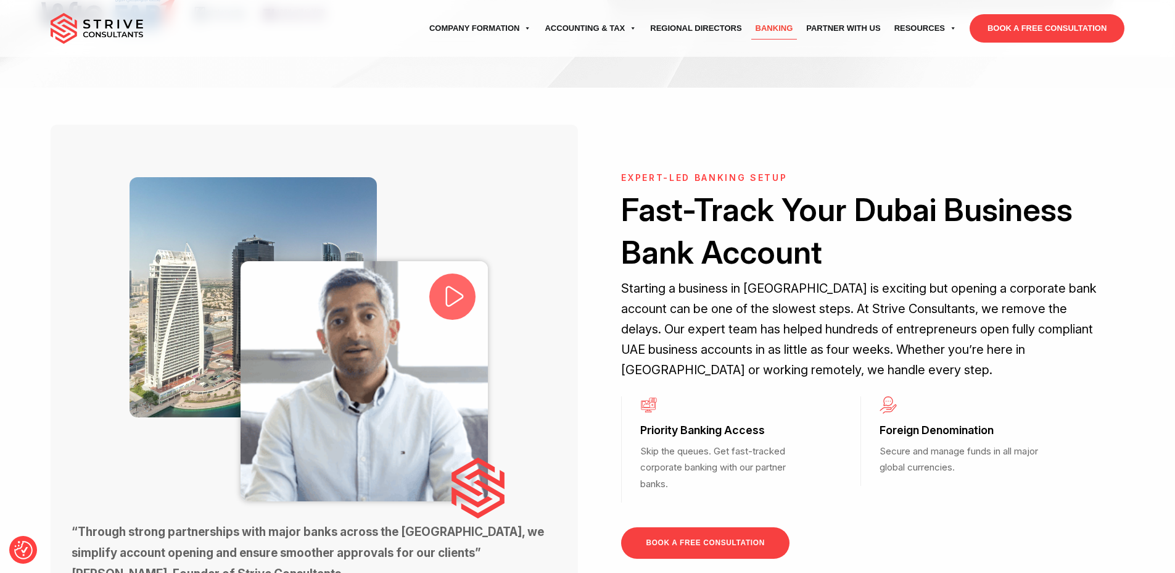
scroll to position [321, 0]
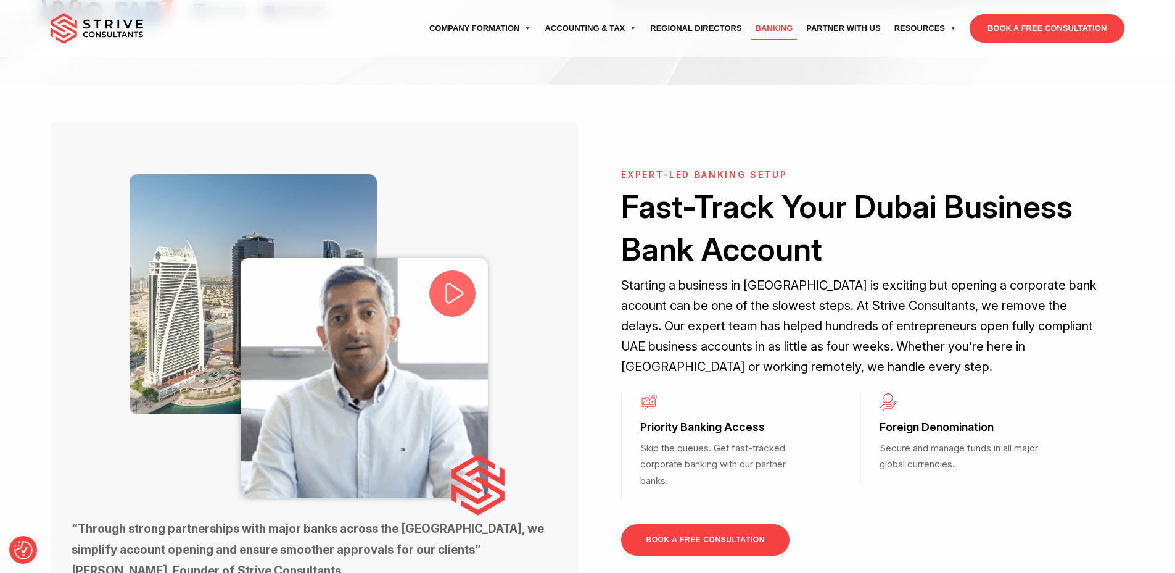
click at [452, 289] on icon at bounding box center [455, 293] width 26 height 26
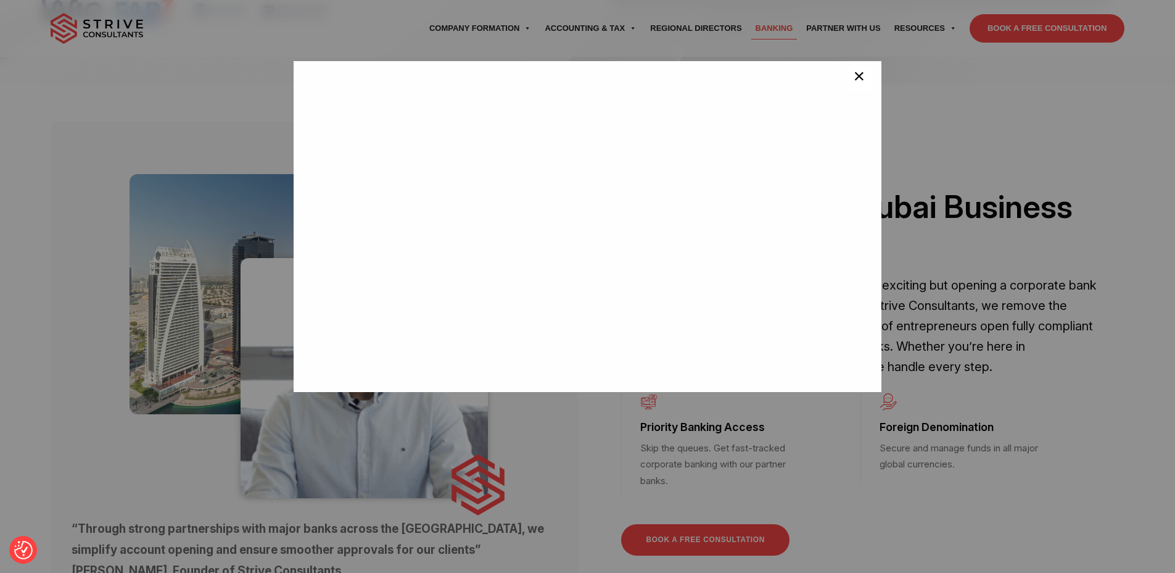
click at [853, 83] on span "×" at bounding box center [859, 78] width 12 height 25
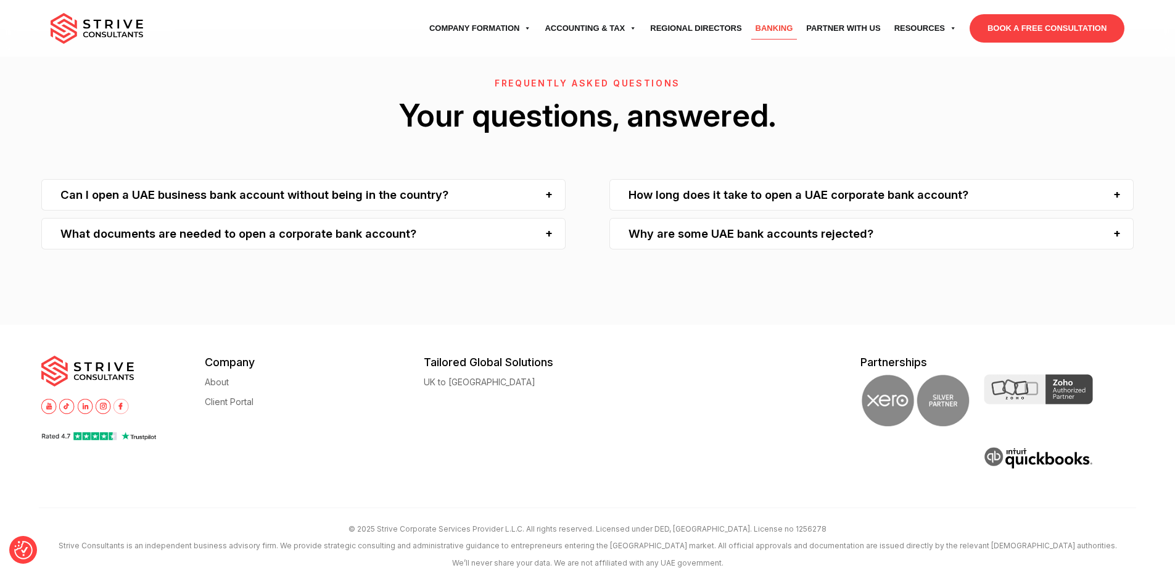
scroll to position [3475, 0]
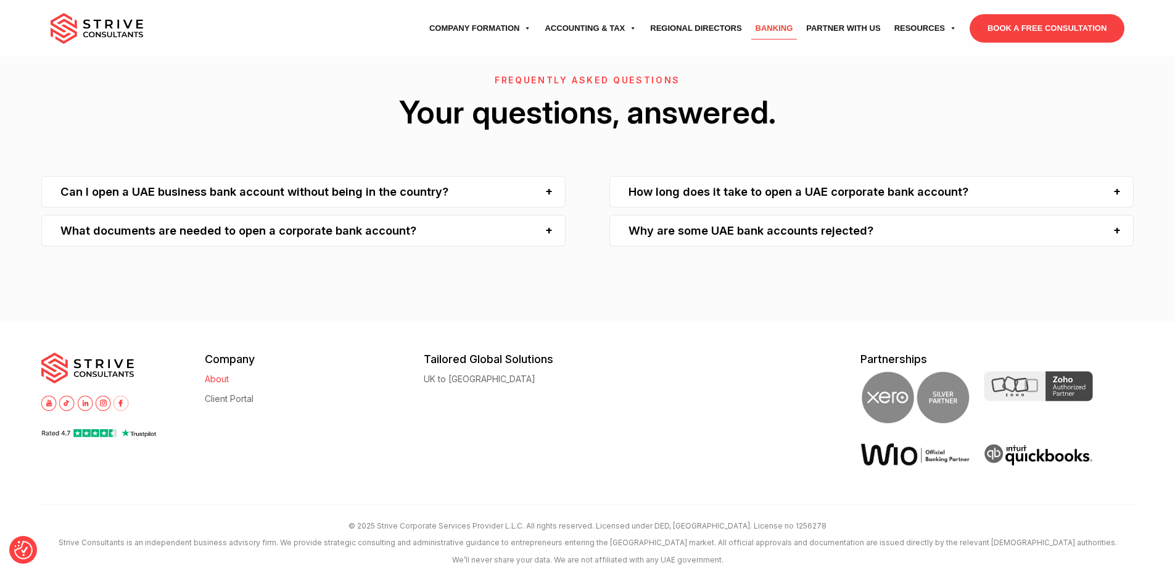
click at [226, 374] on link "About" at bounding box center [217, 378] width 24 height 9
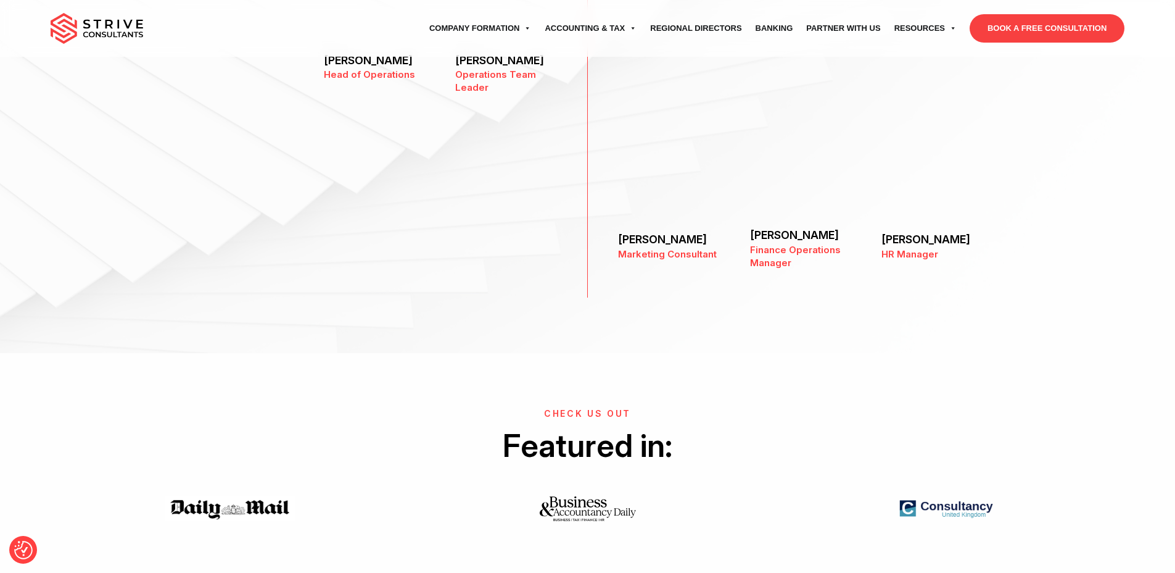
scroll to position [1771, 0]
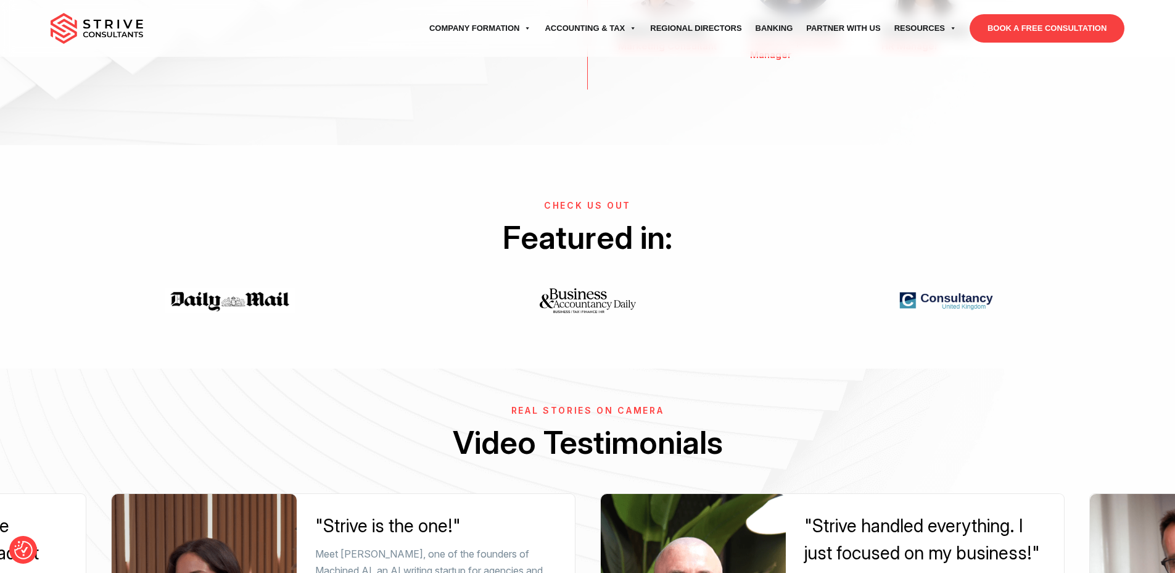
click at [242, 291] on img at bounding box center [229, 300] width 155 height 25
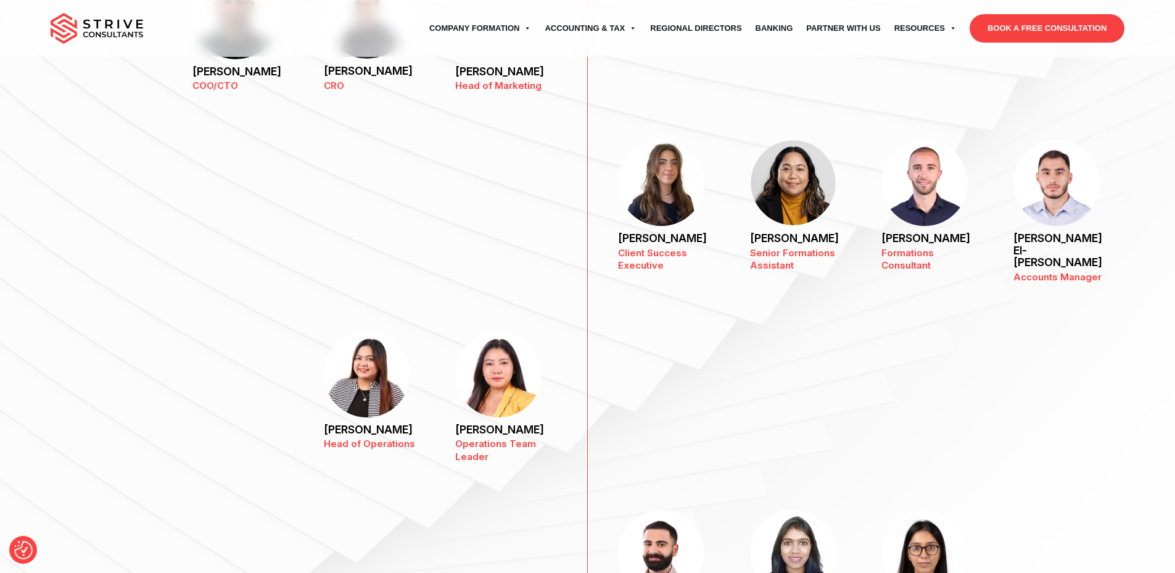
scroll to position [1167, 0]
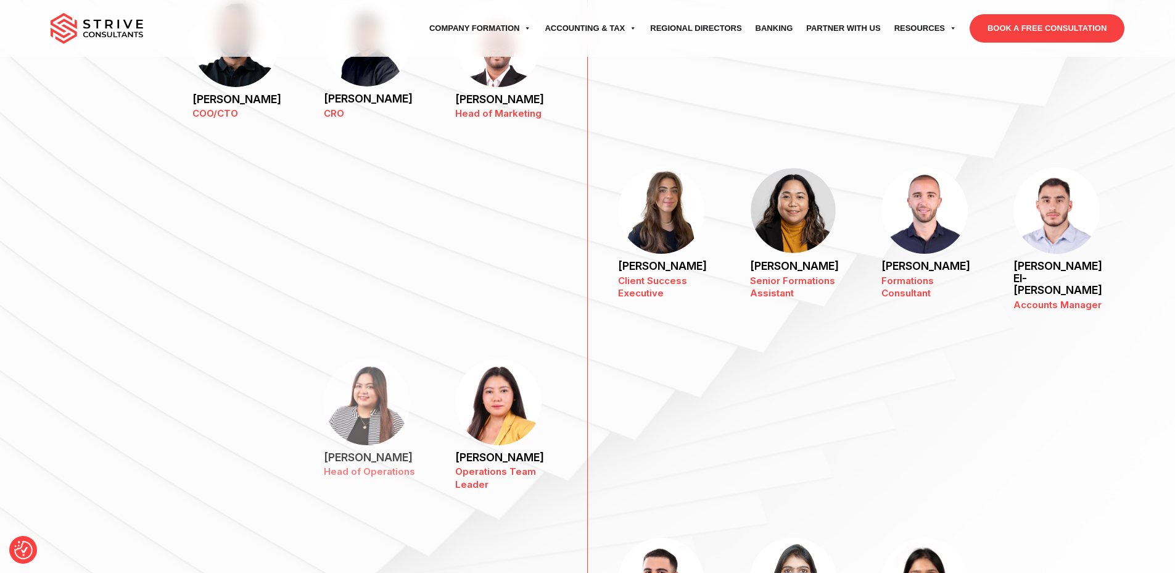
click at [392, 358] on img at bounding box center [367, 401] width 86 height 86
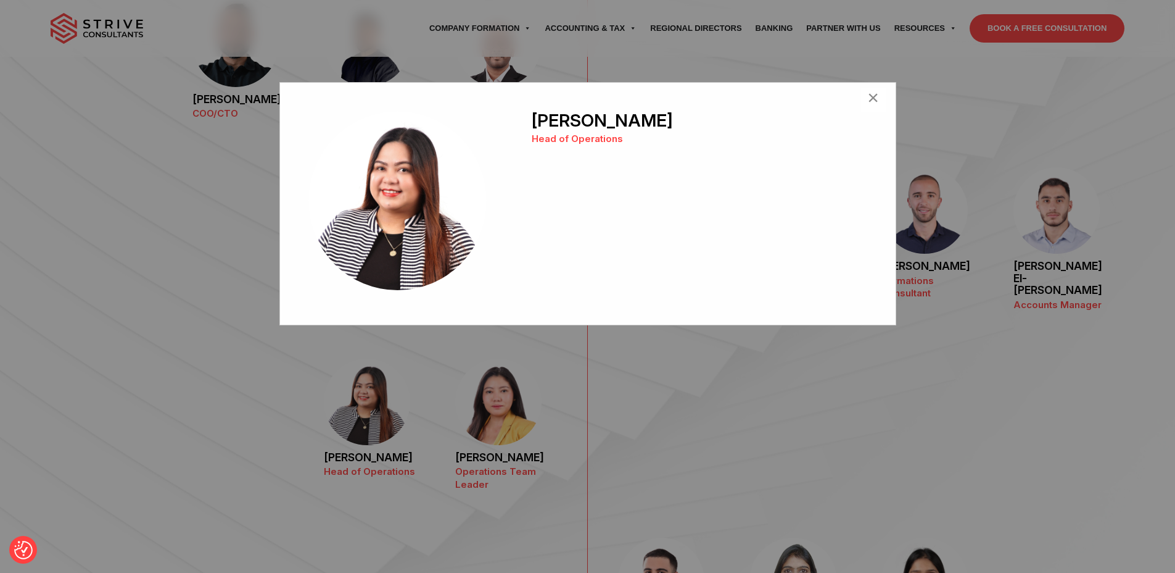
click at [883, 97] on div "[PERSON_NAME] Head of Operations ×" at bounding box center [587, 203] width 617 height 243
click at [872, 99] on span "×" at bounding box center [873, 100] width 12 height 25
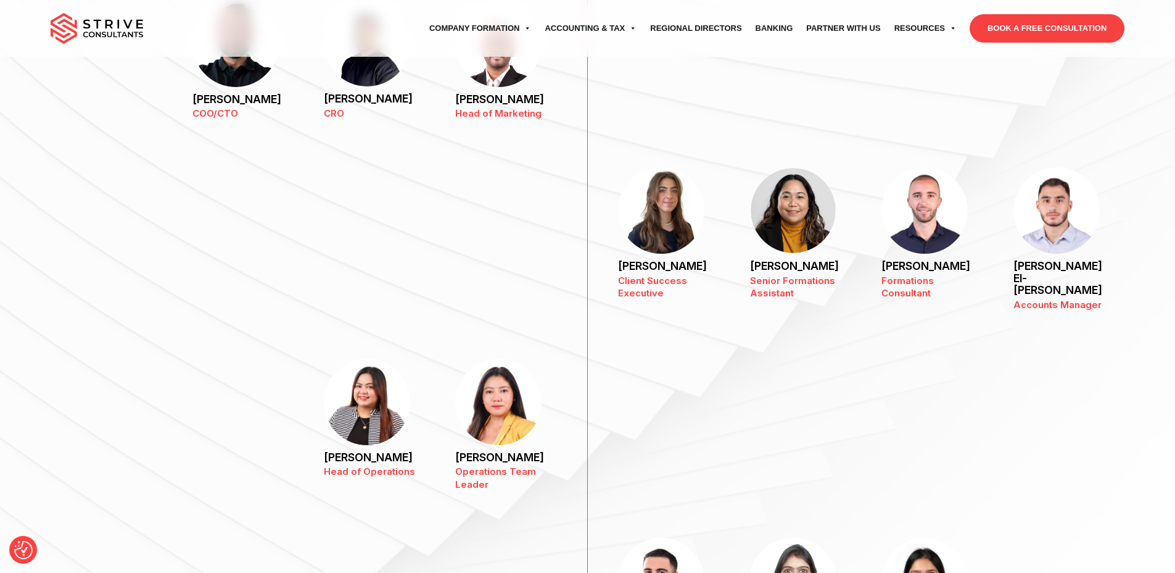
click at [1005, 205] on div "[PERSON_NAME] Head of Operations ×" at bounding box center [587, 286] width 1175 height 573
click at [1040, 196] on img at bounding box center [1057, 210] width 86 height 86
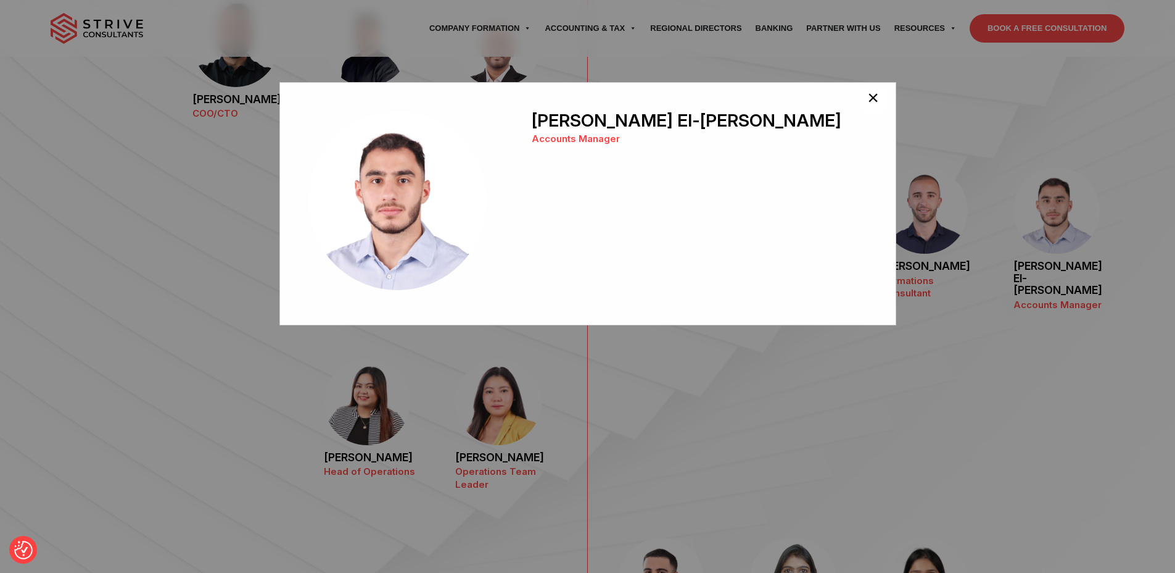
click at [872, 104] on span "×" at bounding box center [873, 100] width 12 height 25
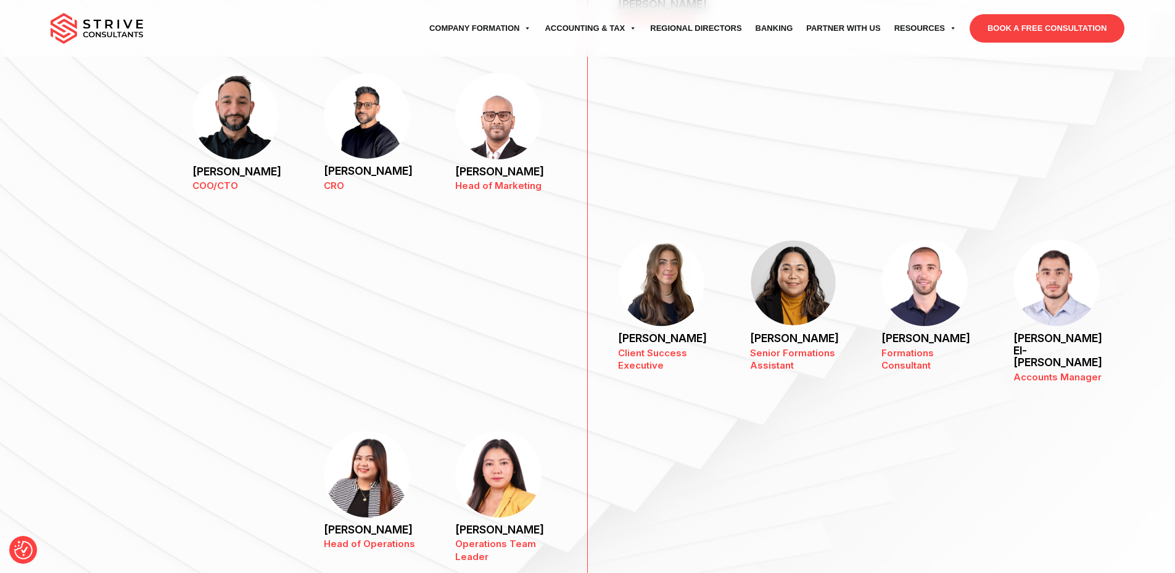
scroll to position [1458, 0]
